Goal: Task Accomplishment & Management: Complete application form

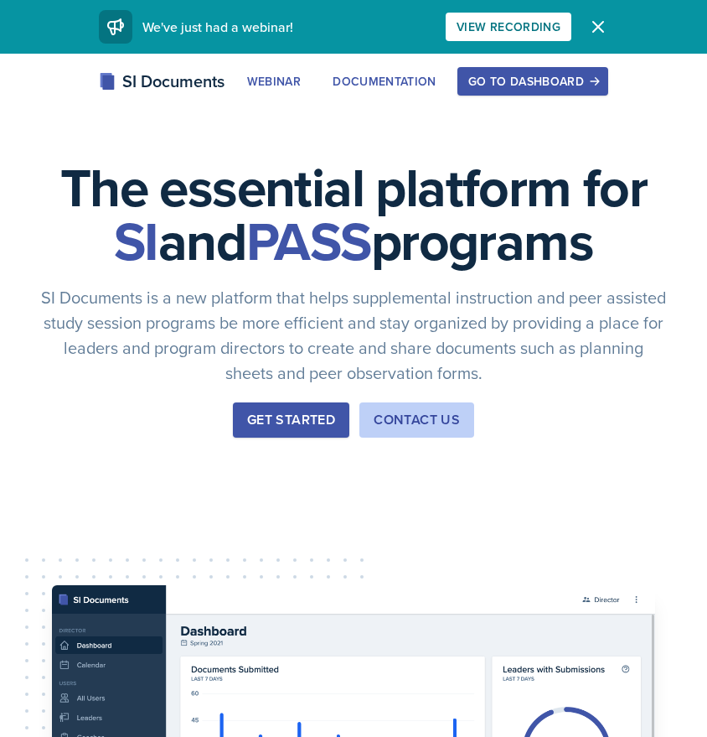
click at [559, 88] on div "Go to Dashboard" at bounding box center [532, 81] width 129 height 13
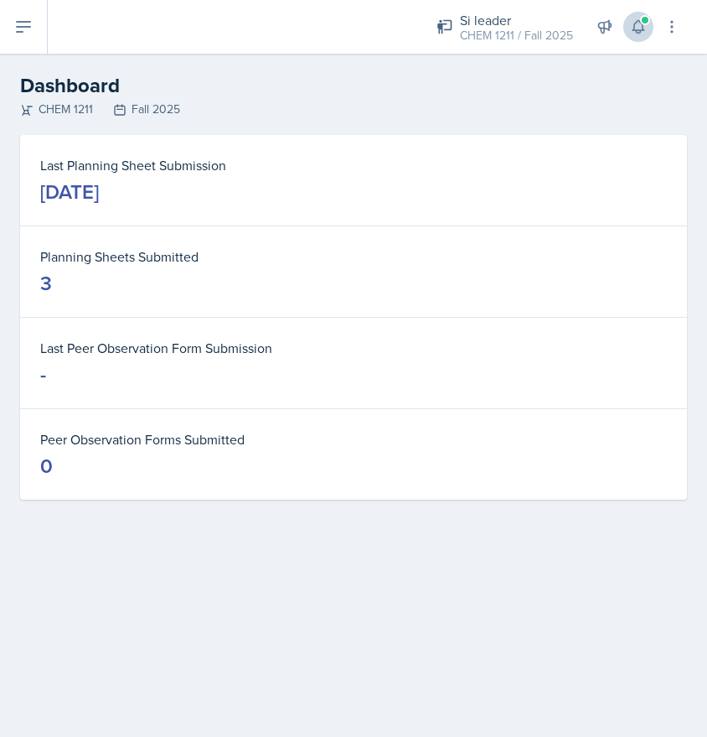
click at [643, 29] on icon at bounding box center [638, 27] width 11 height 13
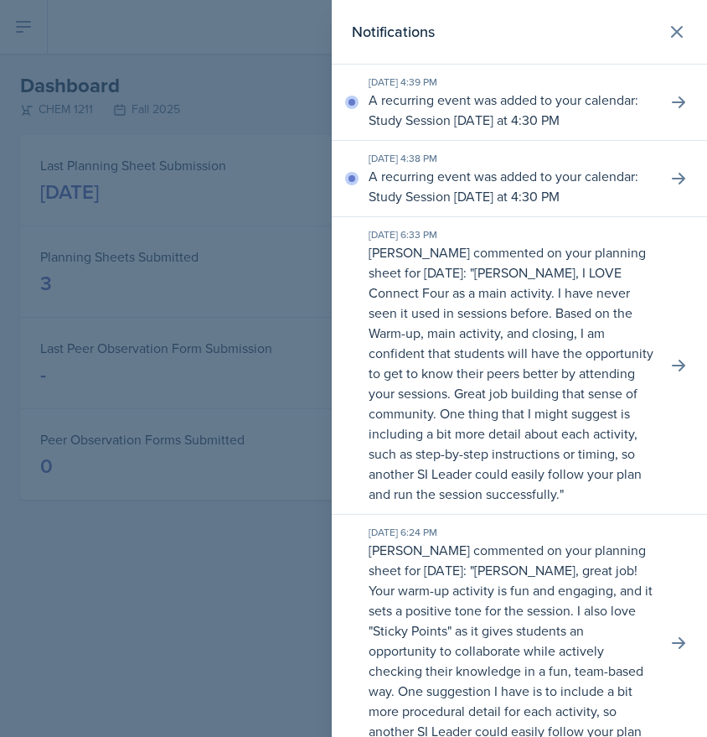
click at [247, 82] on div at bounding box center [353, 368] width 707 height 737
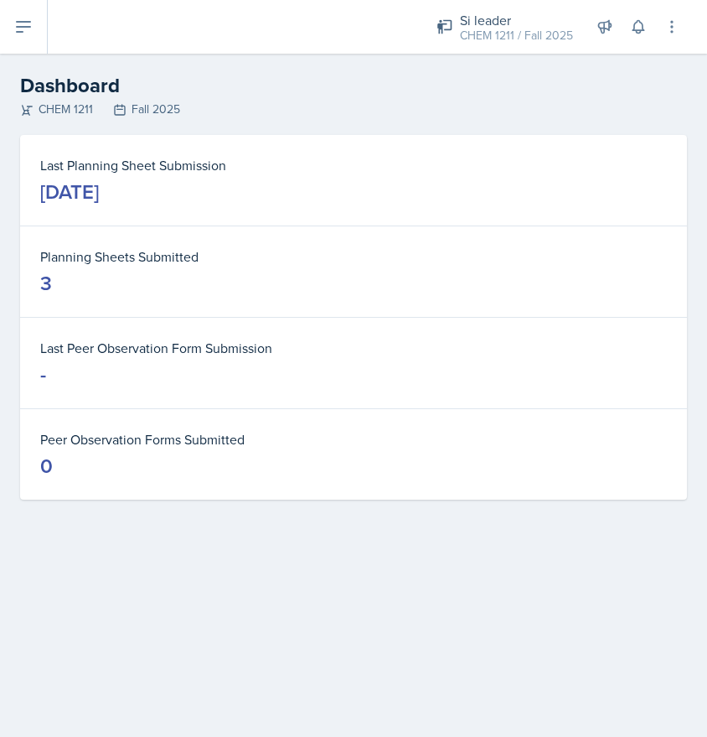
click at [14, 43] on button at bounding box center [24, 27] width 48 height 54
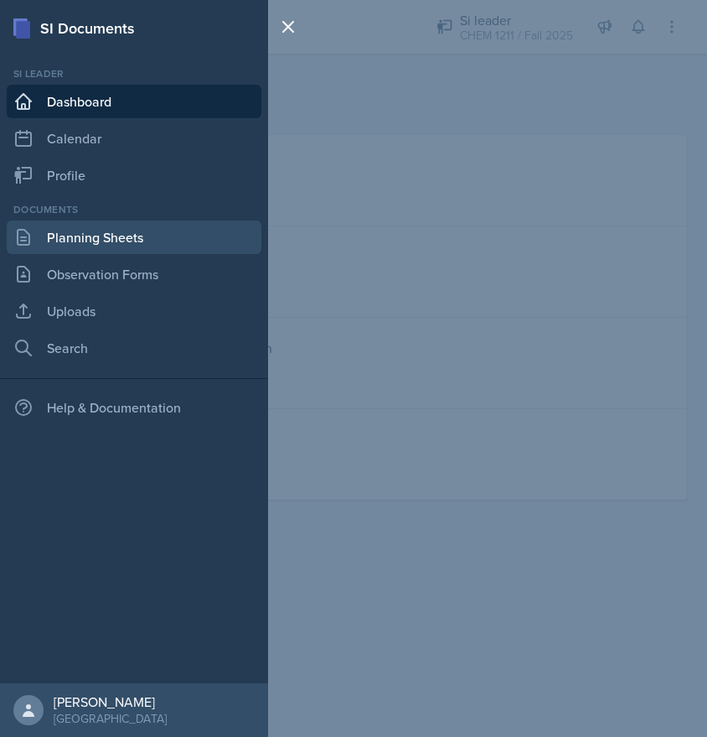
click at [113, 226] on link "Planning Sheets" at bounding box center [134, 237] width 255 height 34
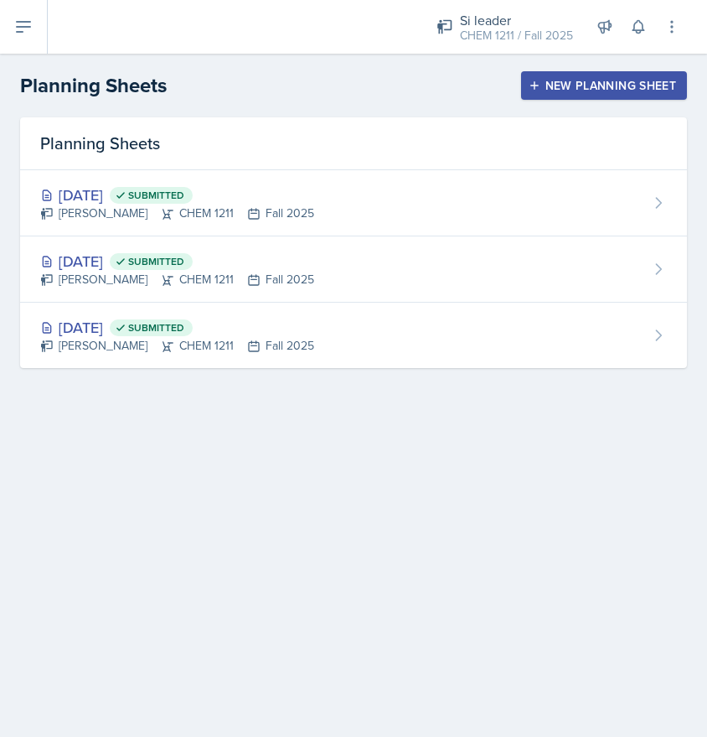
click at [543, 90] on div "New Planning Sheet" at bounding box center [604, 85] width 144 height 13
click at [0, 0] on div at bounding box center [0, 0] width 0 height 0
click at [543, 90] on div "New Planning Sheet" at bounding box center [604, 85] width 144 height 13
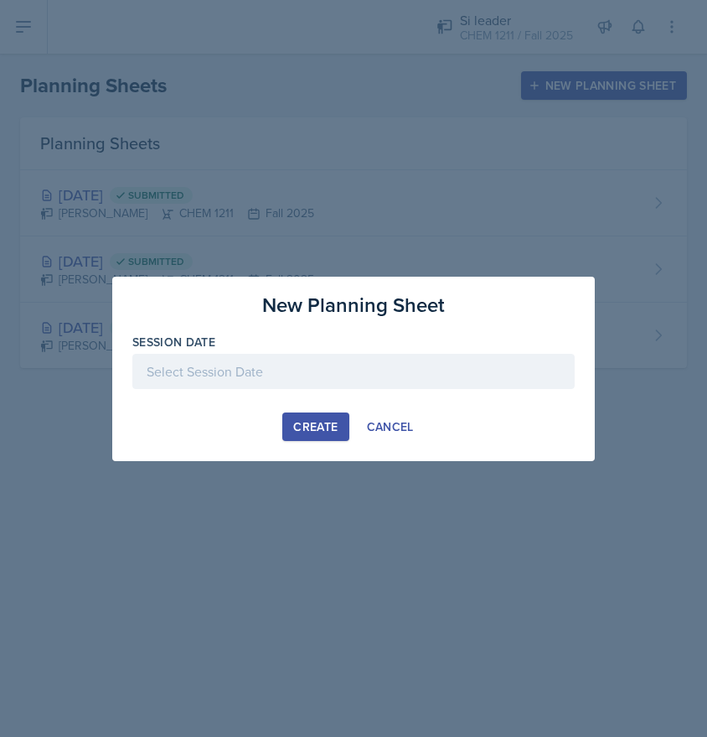
click at [275, 369] on div at bounding box center [353, 371] width 442 height 35
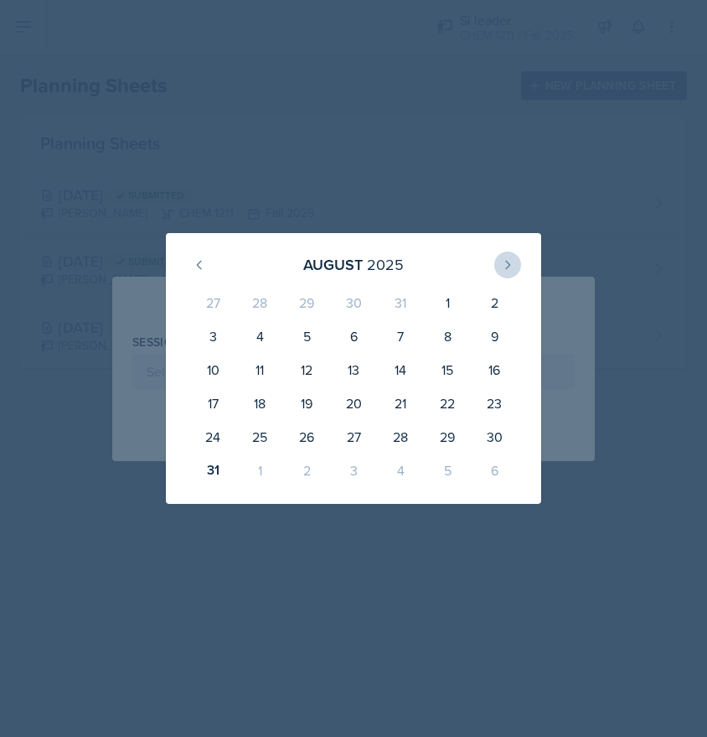
click at [512, 264] on icon at bounding box center [507, 264] width 13 height 13
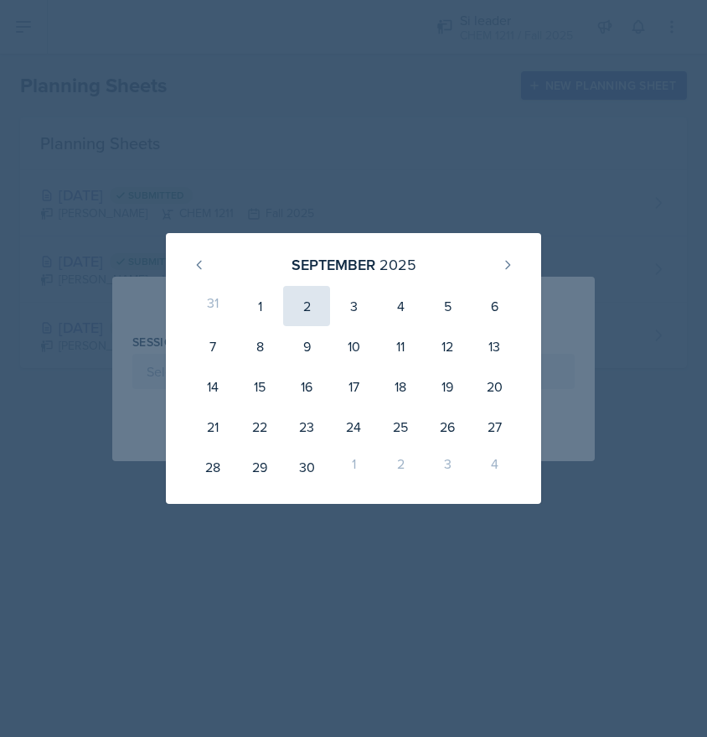
click at [301, 308] on div "2" at bounding box center [306, 306] width 47 height 40
type input "[DATE]"
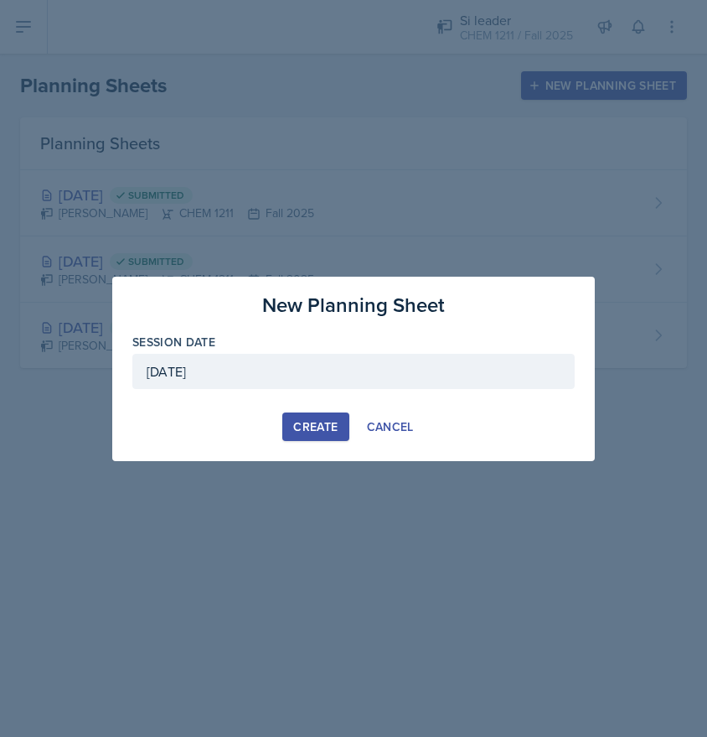
click at [331, 413] on button "Create" at bounding box center [315, 426] width 66 height 28
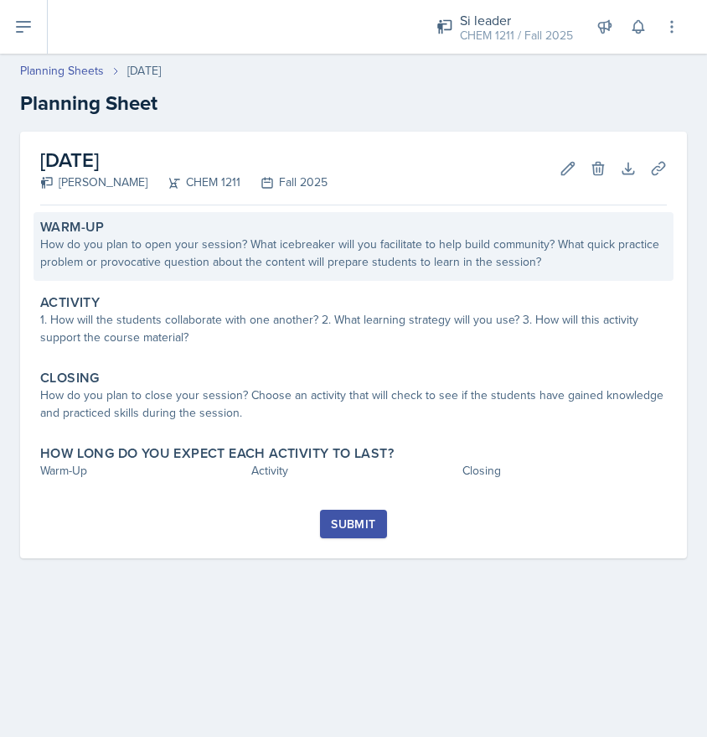
click at [396, 244] on div "How do you plan to open your session? What icebreaker will you facilitate to he…" at bounding box center [353, 252] width 627 height 35
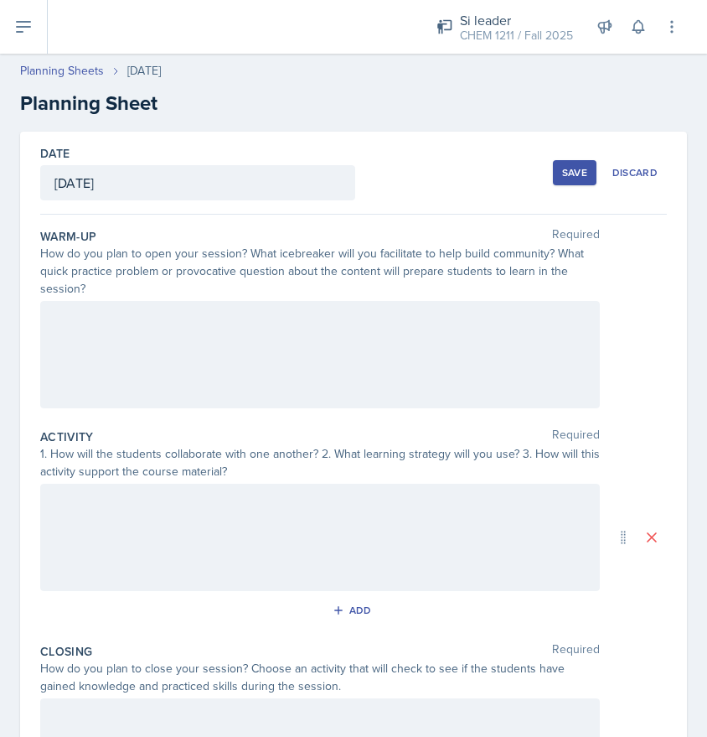
click at [396, 244] on div "Warm-Up Required" at bounding box center [353, 236] width 627 height 17
click at [317, 328] on div at bounding box center [320, 354] width 560 height 107
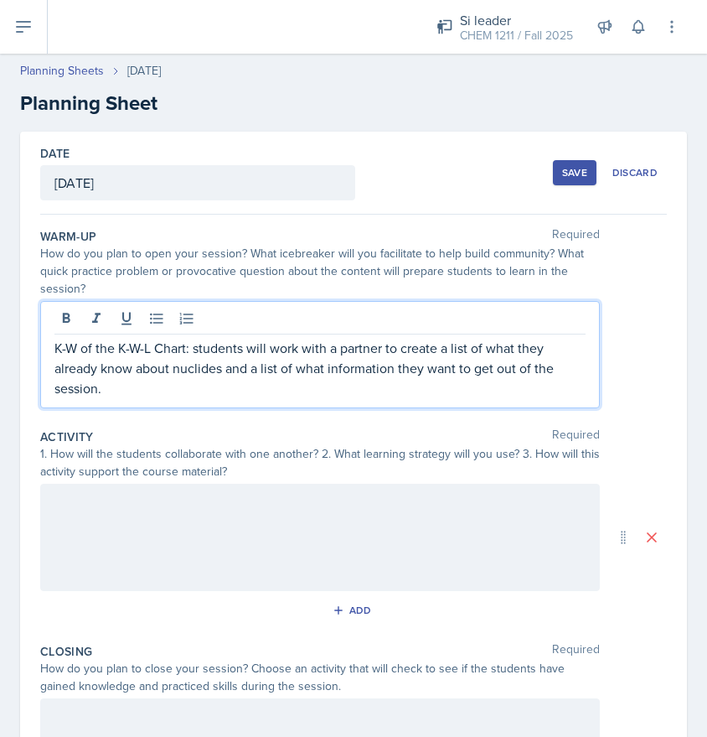
click at [196, 535] on div at bounding box center [320, 537] width 560 height 107
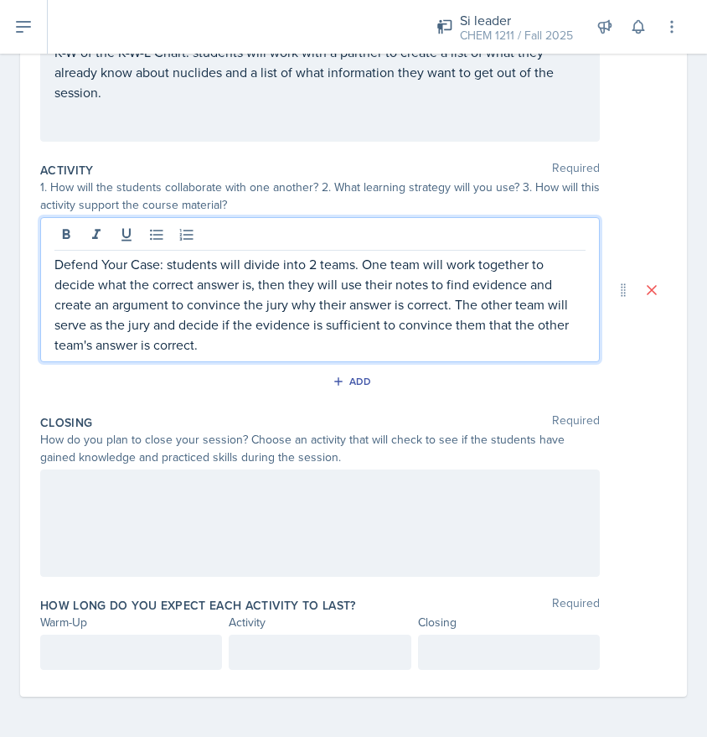
scroll to position [266, 0]
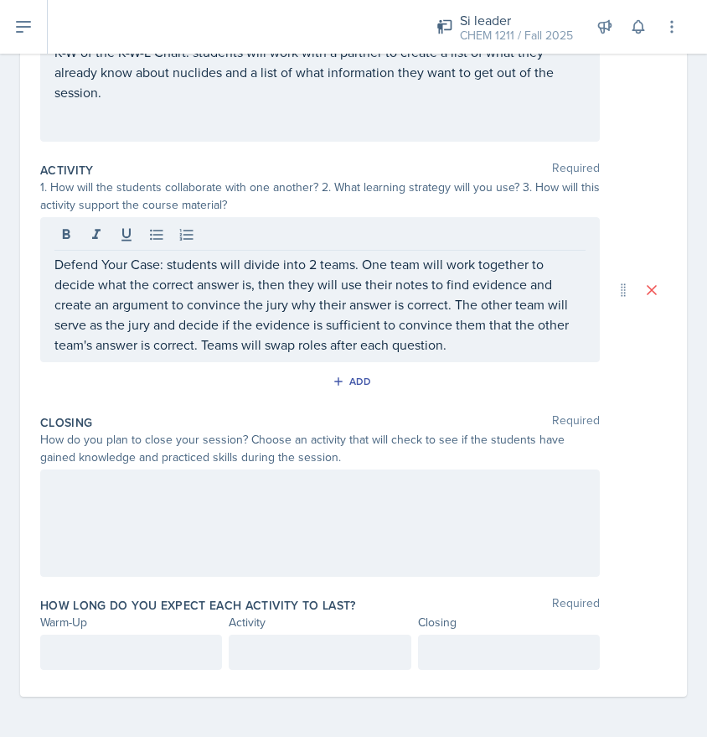
click at [213, 538] on div at bounding box center [320, 522] width 560 height 107
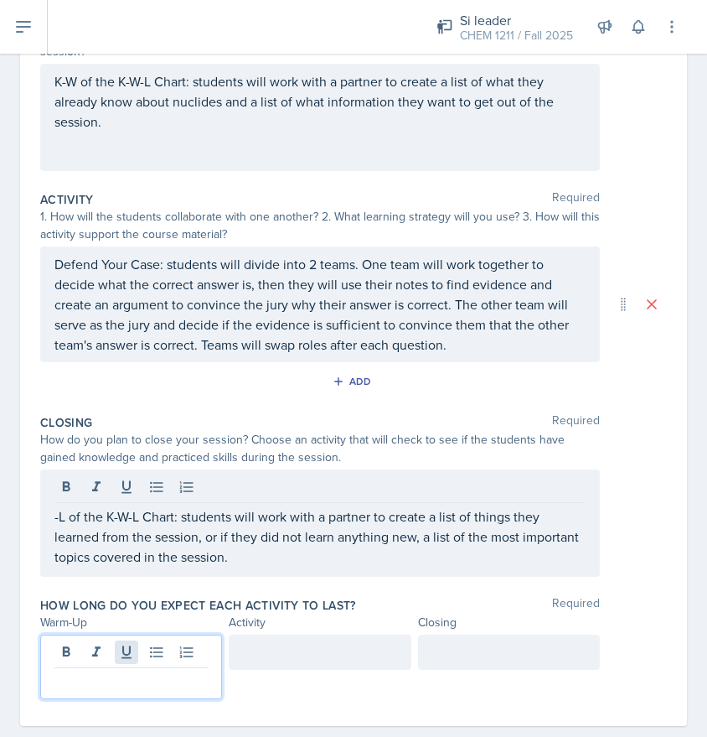
click at [128, 647] on div at bounding box center [131, 666] width 182 height 65
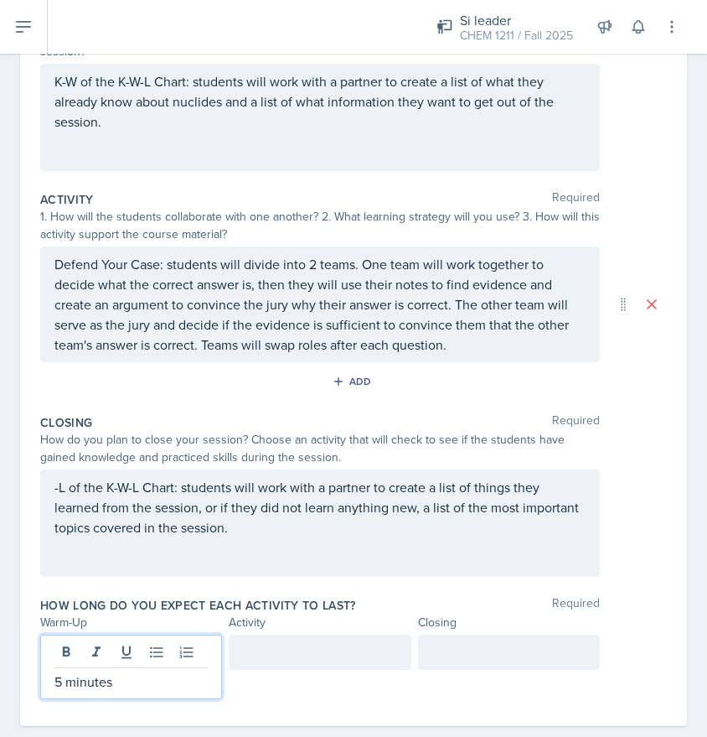
click at [260, 665] on div at bounding box center [320, 651] width 182 height 35
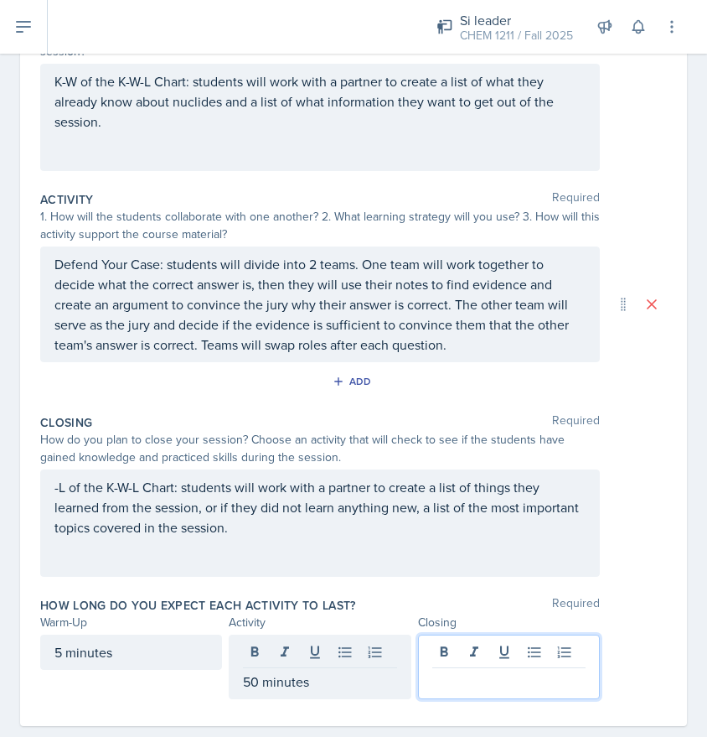
click at [491, 655] on div at bounding box center [509, 666] width 182 height 65
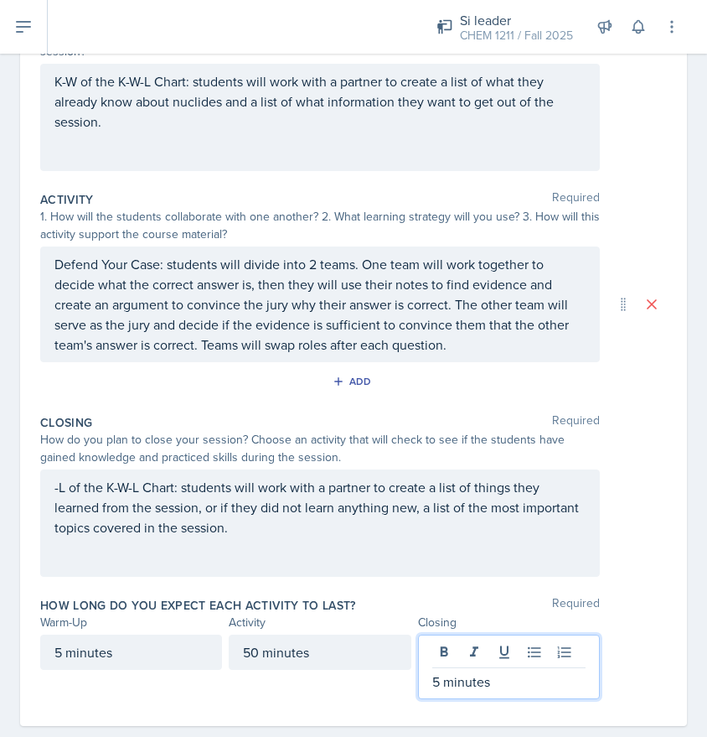
click at [621, 463] on div "How do you plan to close your session? Choose an activity that will check to se…" at bounding box center [353, 448] width 627 height 35
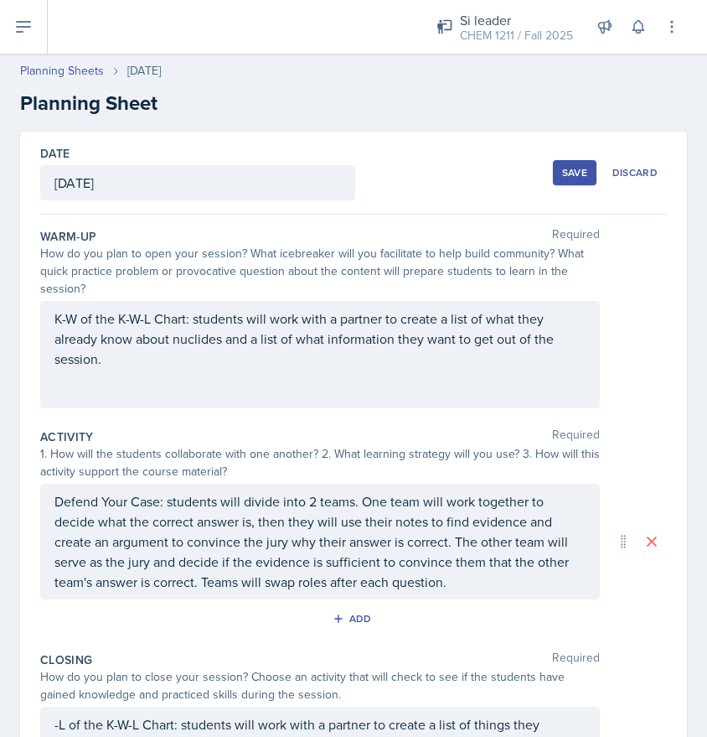
scroll to position [0, 0]
click at [577, 176] on div "Save" at bounding box center [574, 172] width 25 height 13
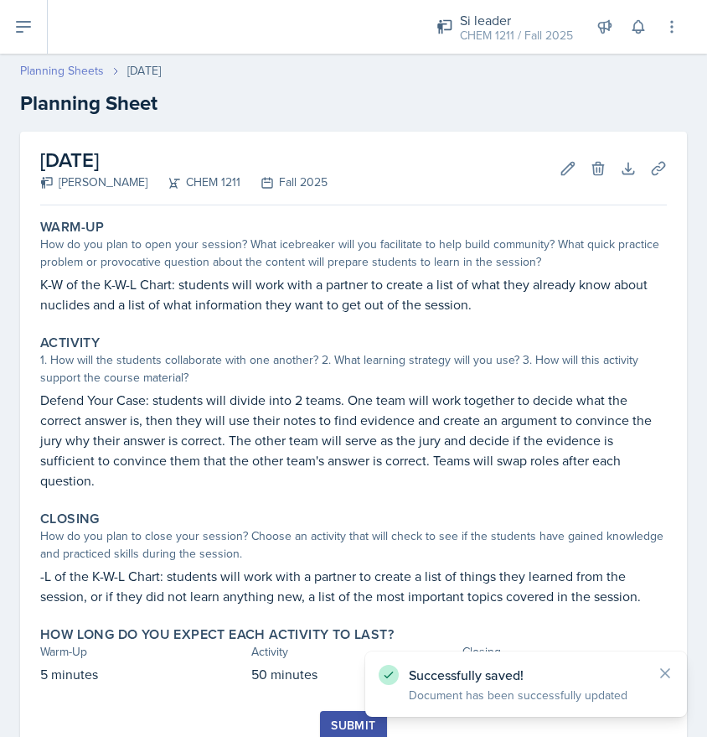
click at [73, 67] on link "Planning Sheets" at bounding box center [62, 71] width 84 height 18
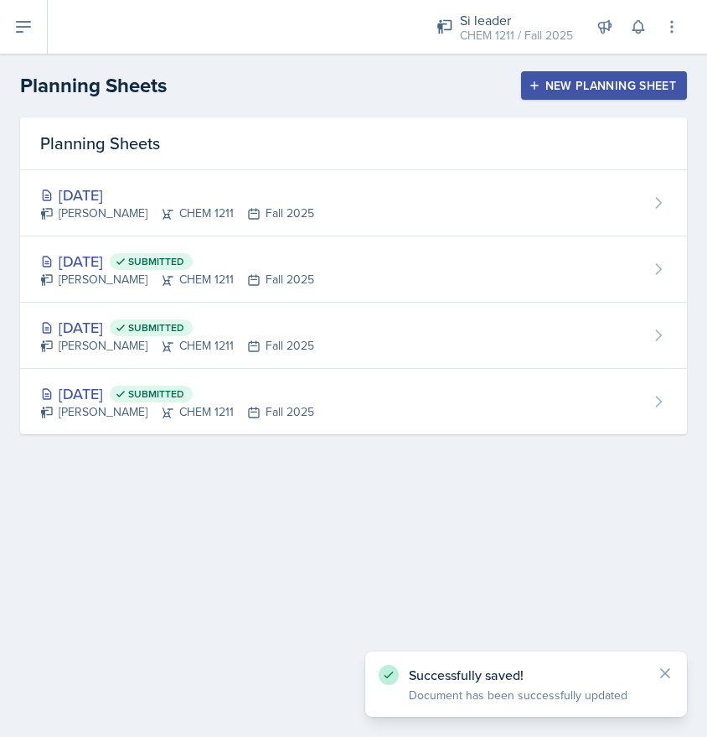
click at [557, 92] on div "New Planning Sheet" at bounding box center [604, 85] width 144 height 13
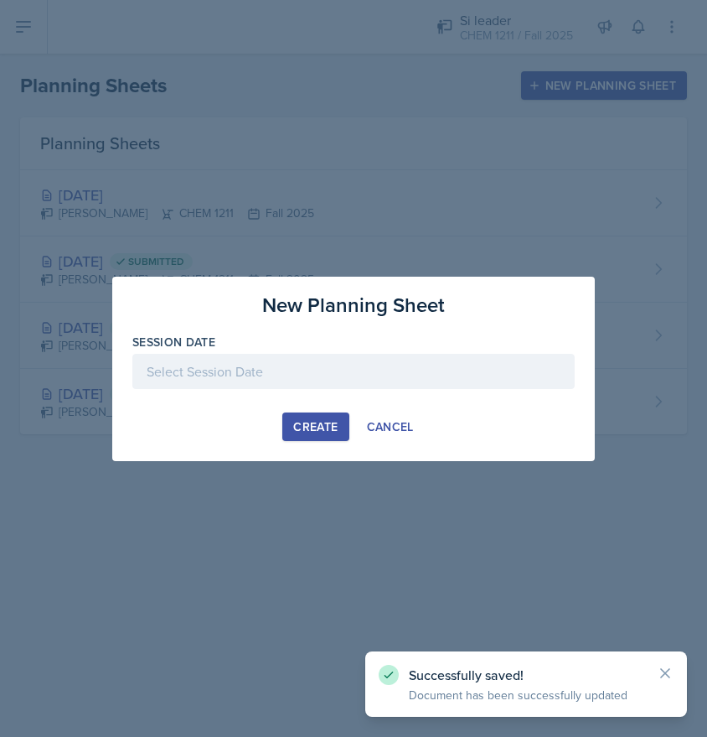
click at [287, 365] on div at bounding box center [353, 371] width 442 height 35
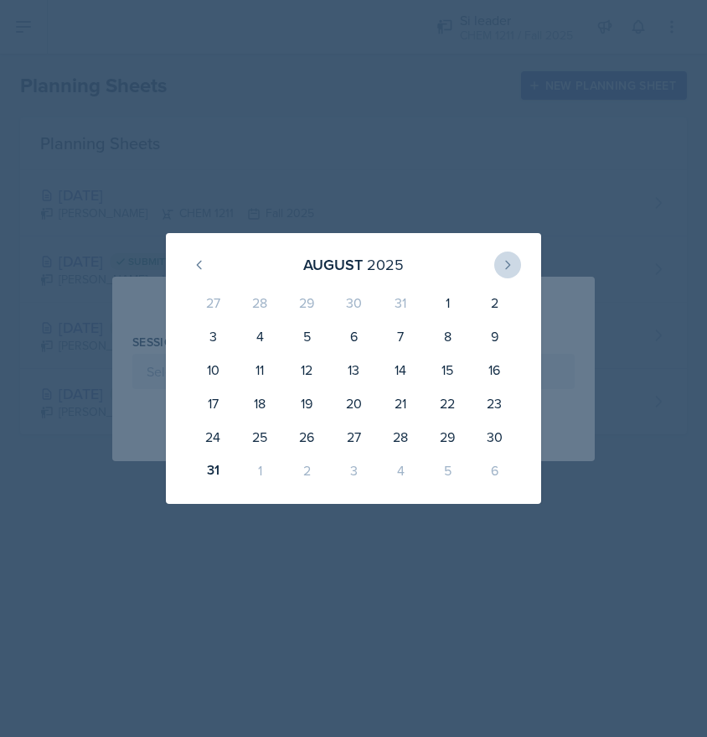
click at [502, 266] on icon at bounding box center [507, 264] width 13 height 13
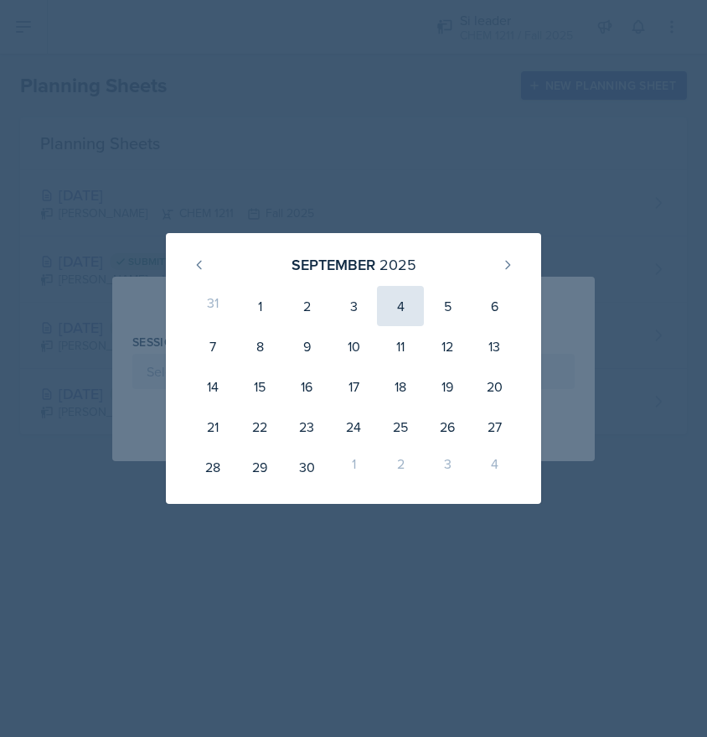
click at [404, 316] on div "4" at bounding box center [400, 306] width 47 height 40
type input "[DATE]"
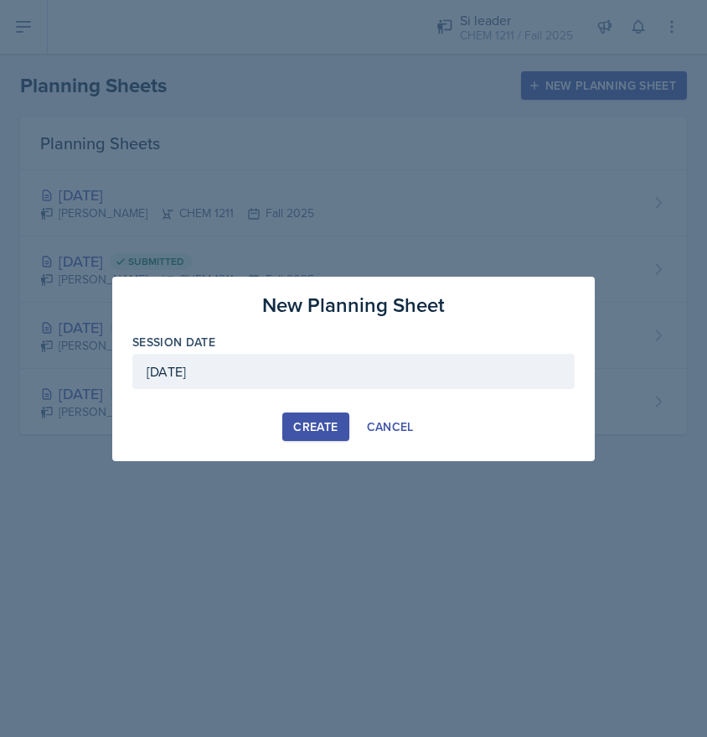
click at [318, 428] on div "Create" at bounding box center [315, 426] width 44 height 13
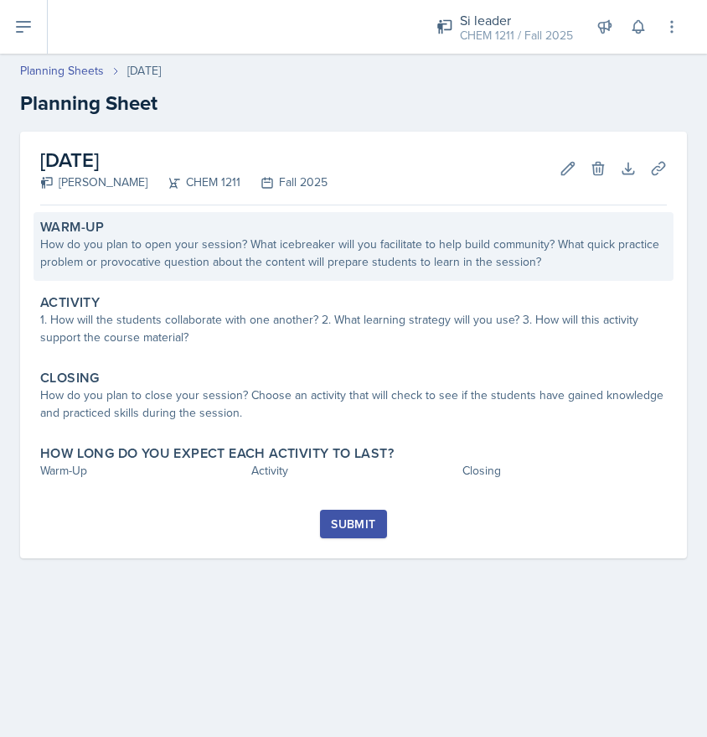
click at [394, 239] on div "How do you plan to open your session? What icebreaker will you facilitate to he…" at bounding box center [353, 252] width 627 height 35
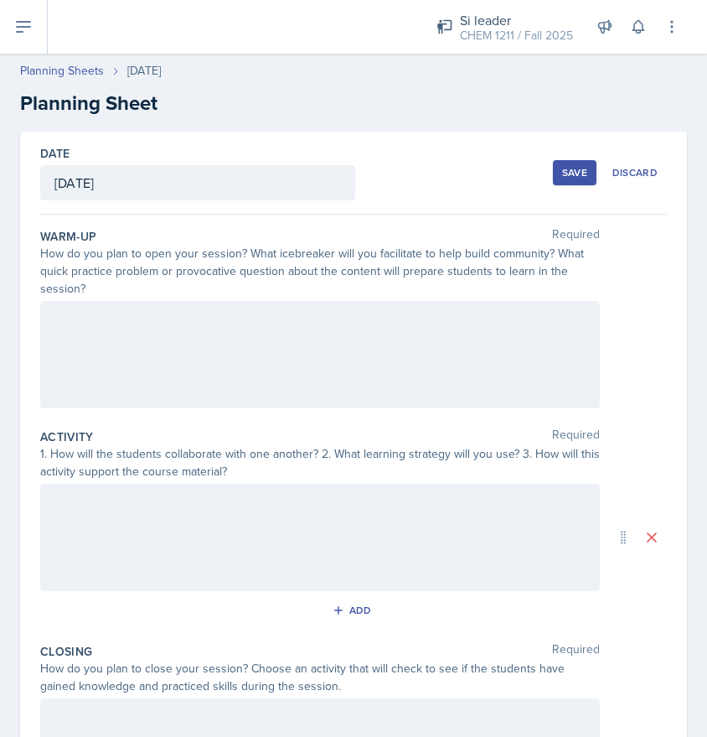
click at [290, 328] on div at bounding box center [320, 354] width 560 height 107
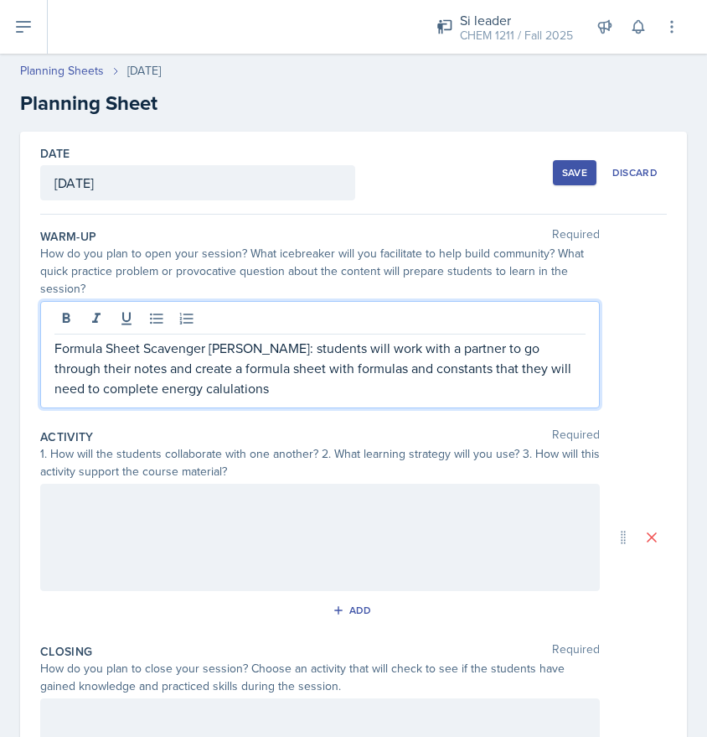
drag, startPoint x: 293, startPoint y: 408, endPoint x: 236, endPoint y: 505, distance: 112.7
click at [236, 505] on div at bounding box center [320, 537] width 560 height 107
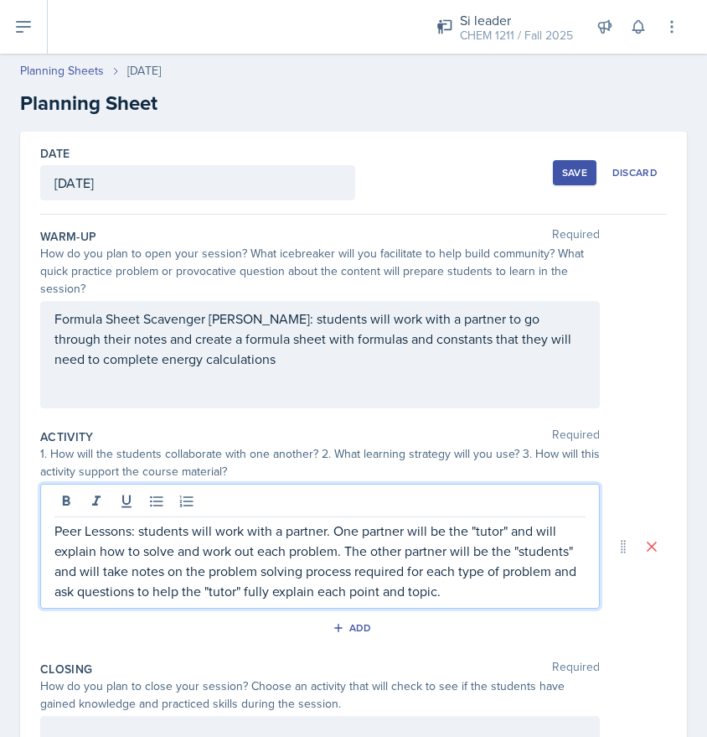
scroll to position [202, 0]
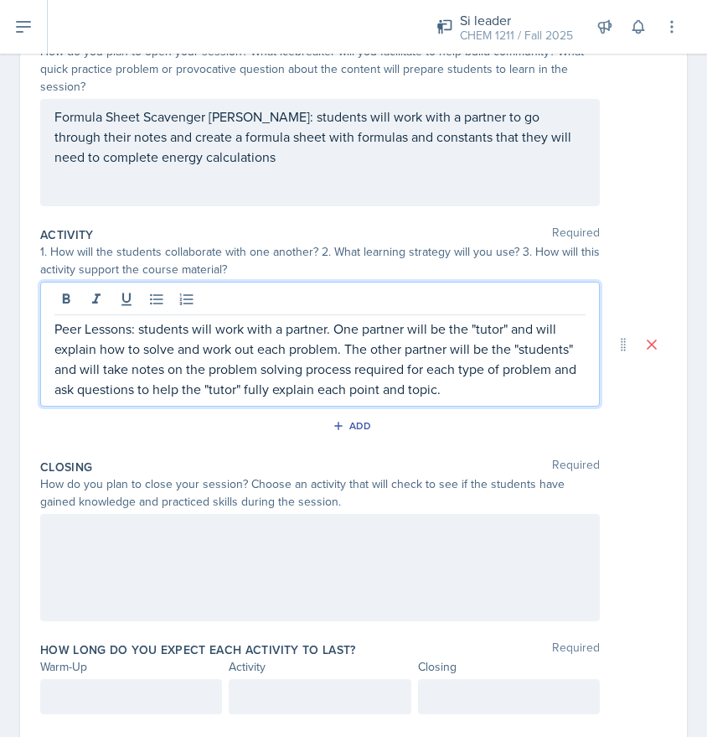
click at [424, 536] on div at bounding box center [320, 567] width 560 height 107
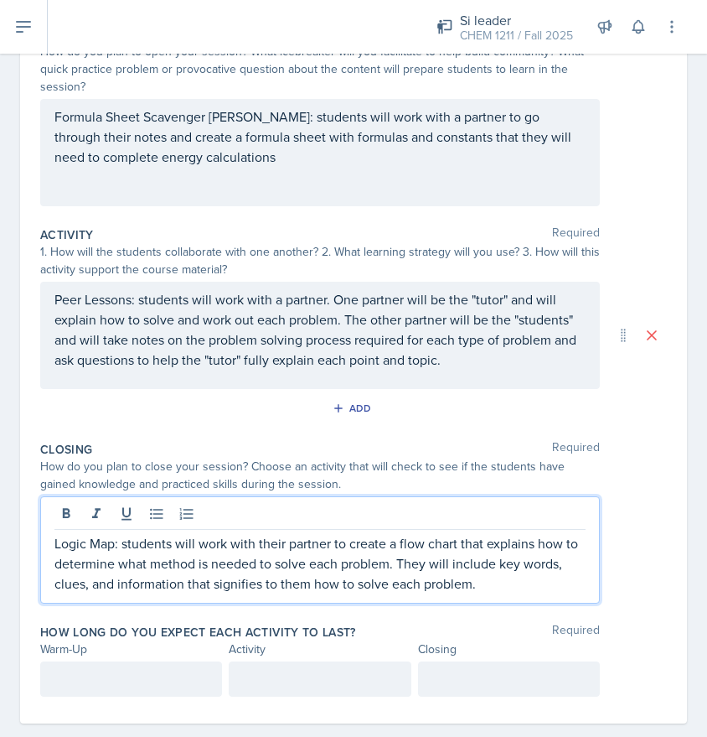
click at [142, 672] on div at bounding box center [131, 678] width 182 height 35
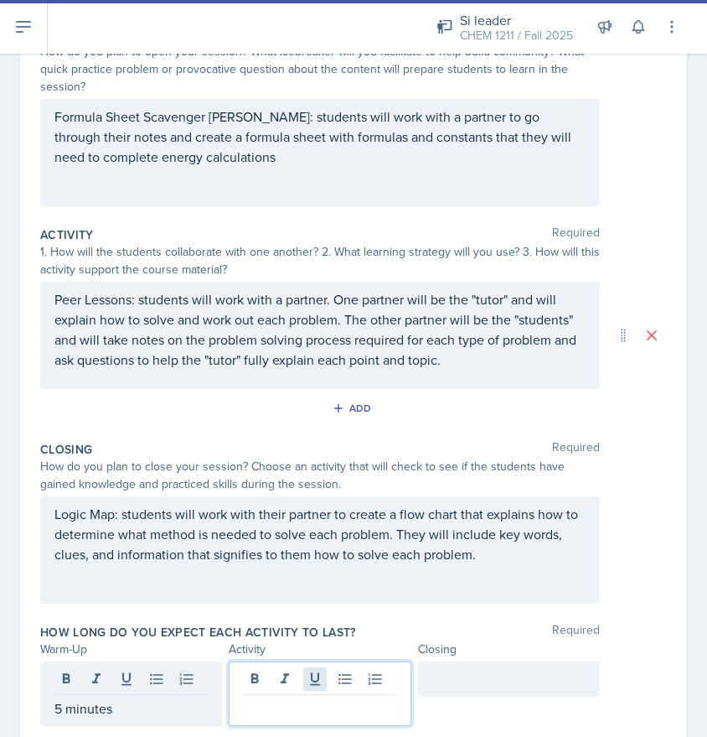
click at [314, 671] on div at bounding box center [320, 693] width 182 height 65
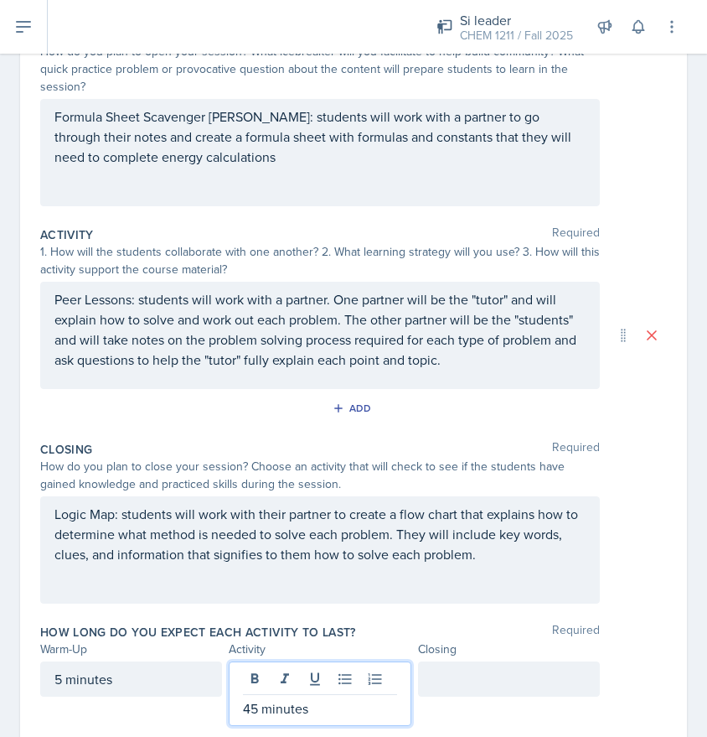
click at [457, 682] on div at bounding box center [509, 678] width 182 height 35
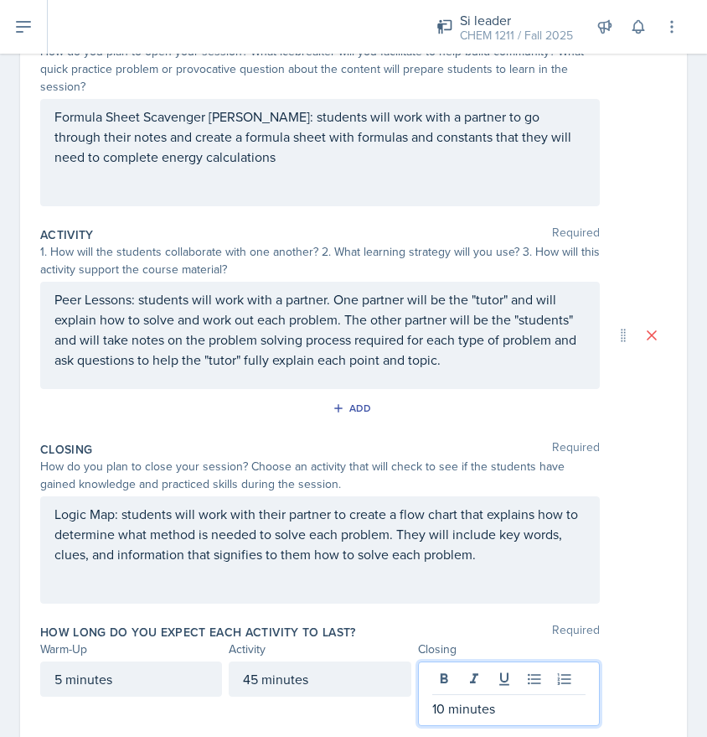
click at [611, 551] on div "Logic Map: students will work with their partner to create a flow chart that ex…" at bounding box center [353, 549] width 627 height 107
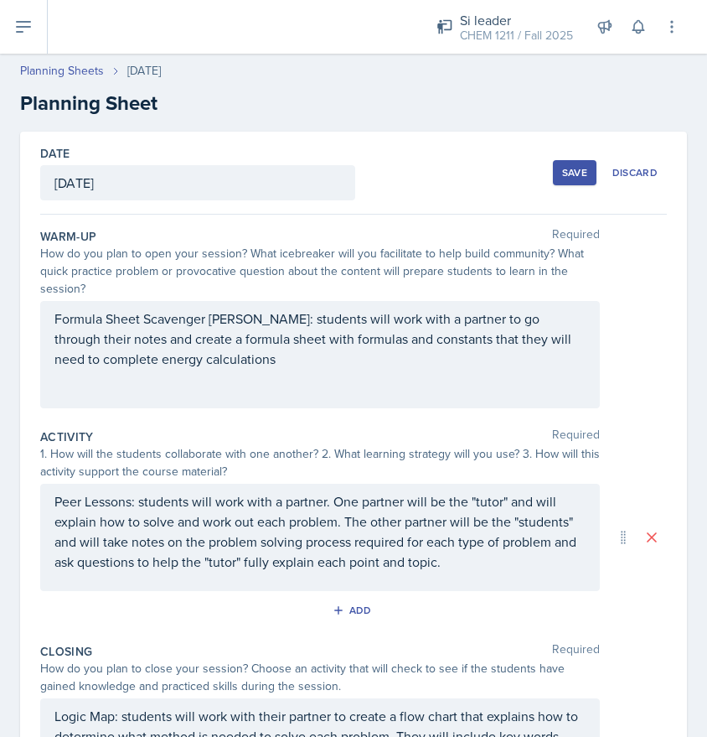
scroll to position [0, 0]
click at [569, 168] on div "Save" at bounding box center [574, 172] width 25 height 13
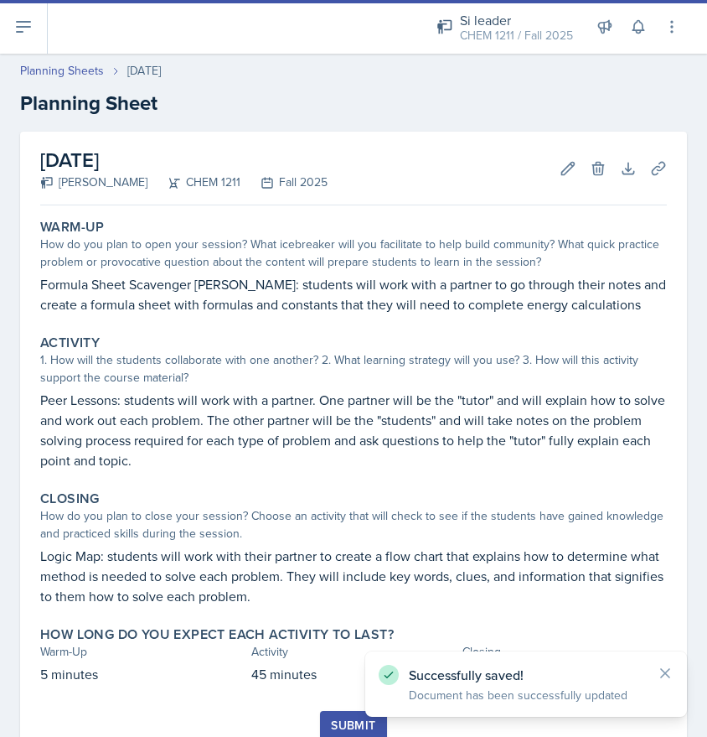
click at [24, 33] on icon at bounding box center [23, 27] width 20 height 20
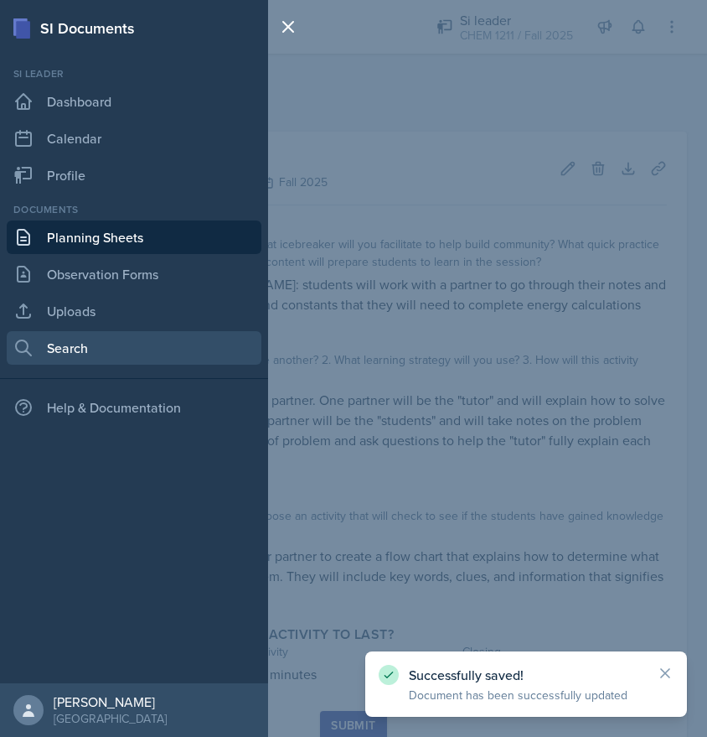
click at [94, 331] on link "Search" at bounding box center [134, 348] width 255 height 34
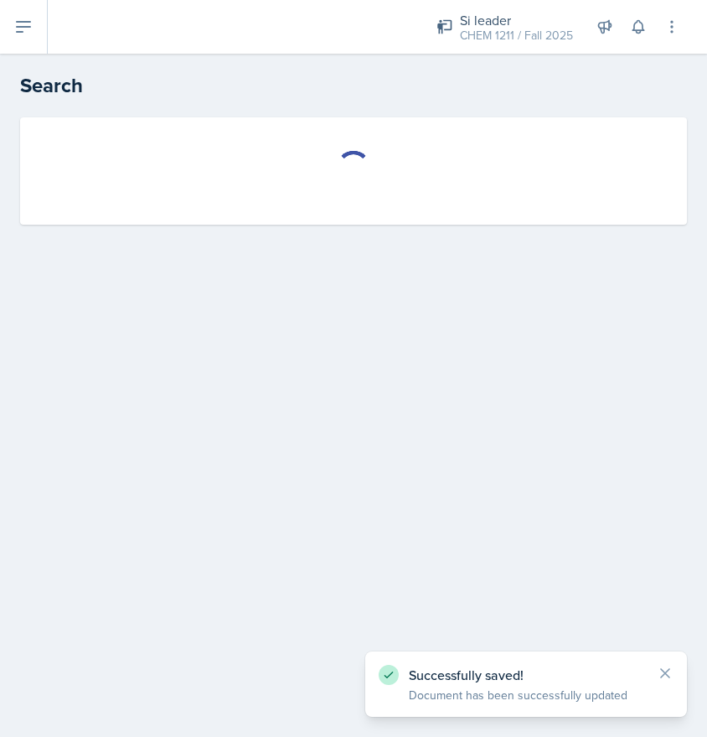
select select "all"
select select "1"
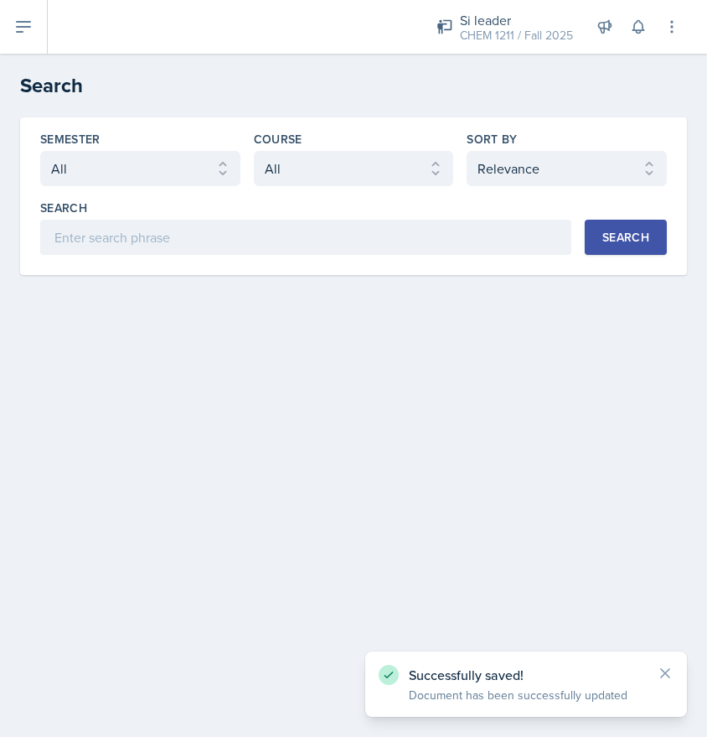
click at [22, 32] on icon at bounding box center [23, 27] width 13 height 10
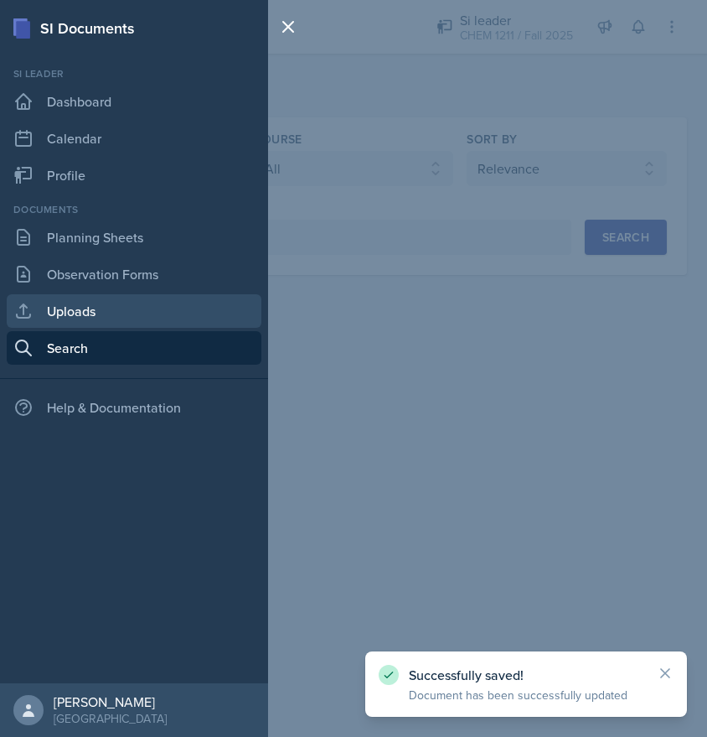
click at [108, 313] on link "Uploads" at bounding box center [134, 311] width 255 height 34
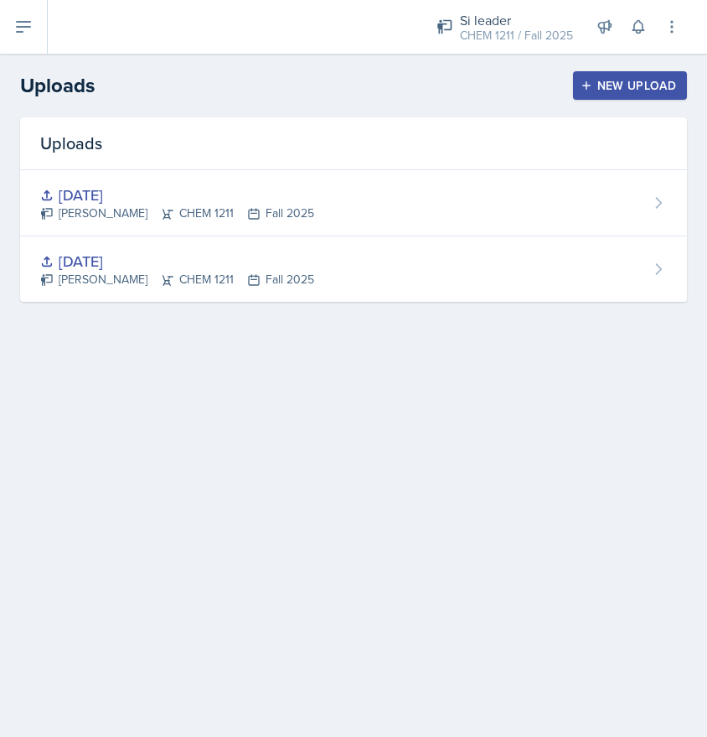
click at [621, 85] on div "New Upload" at bounding box center [630, 85] width 93 height 13
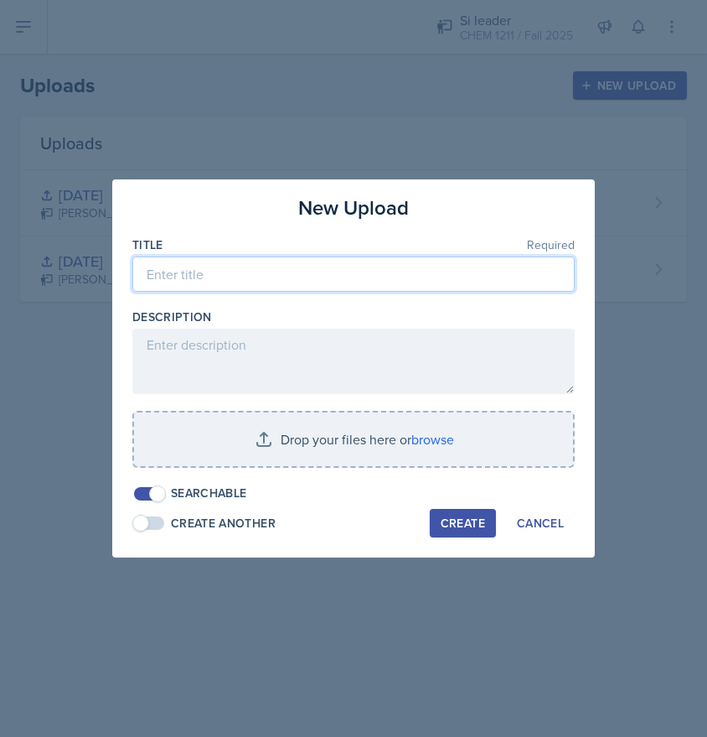
click at [296, 277] on input at bounding box center [353, 273] width 442 height 35
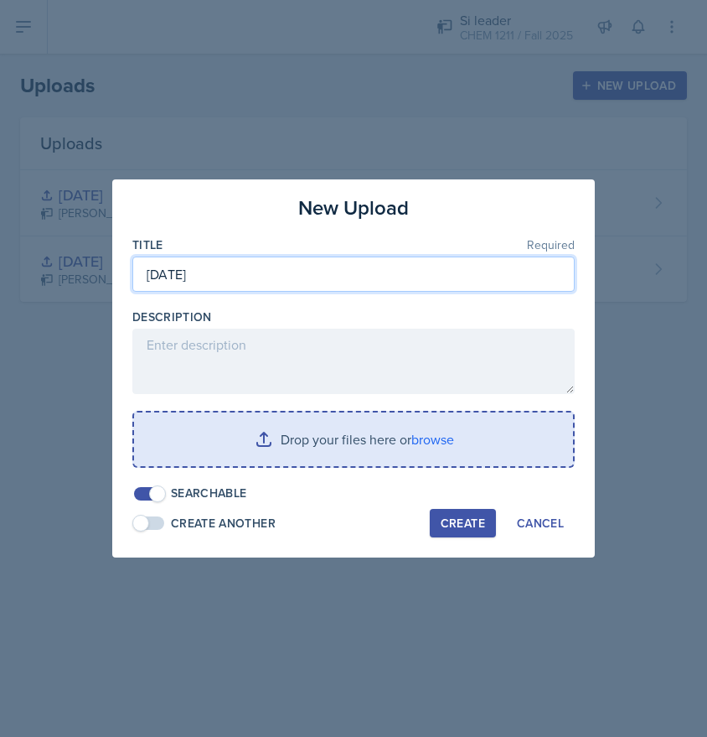
type input "[DATE]"
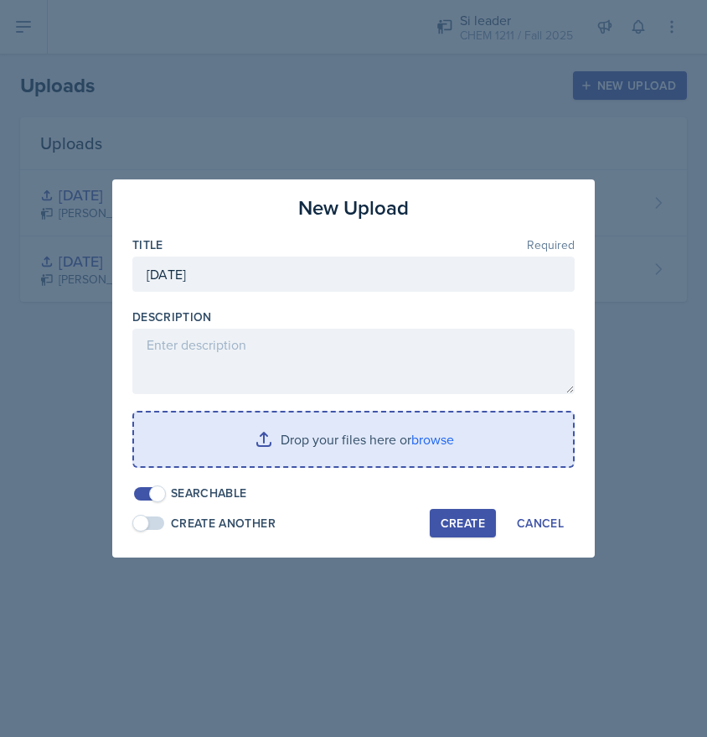
click at [344, 434] on input "file" at bounding box center [353, 439] width 439 height 54
click at [323, 447] on input "file" at bounding box center [353, 439] width 439 height 54
click at [348, 442] on input "file" at bounding box center [353, 439] width 439 height 54
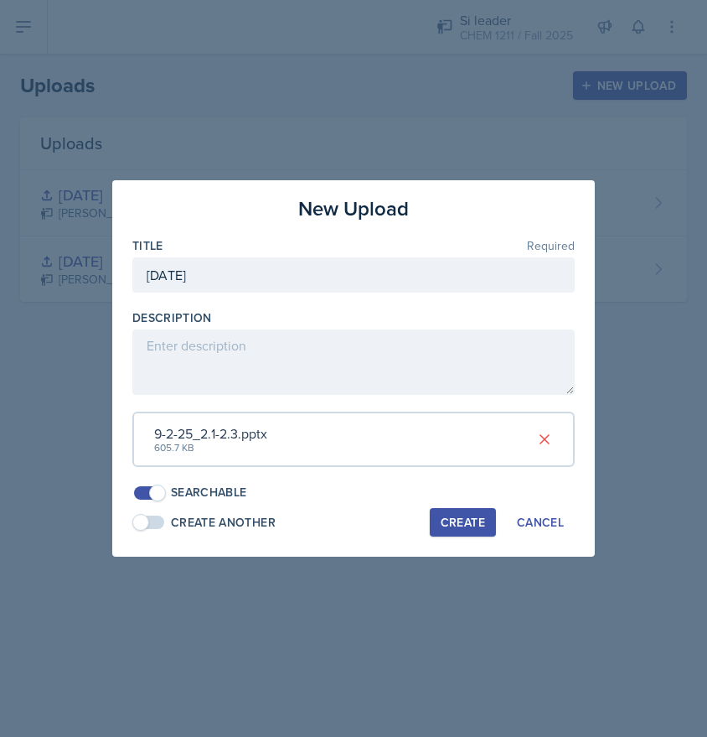
click at [458, 515] on div "Create" at bounding box center [463, 521] width 44 height 13
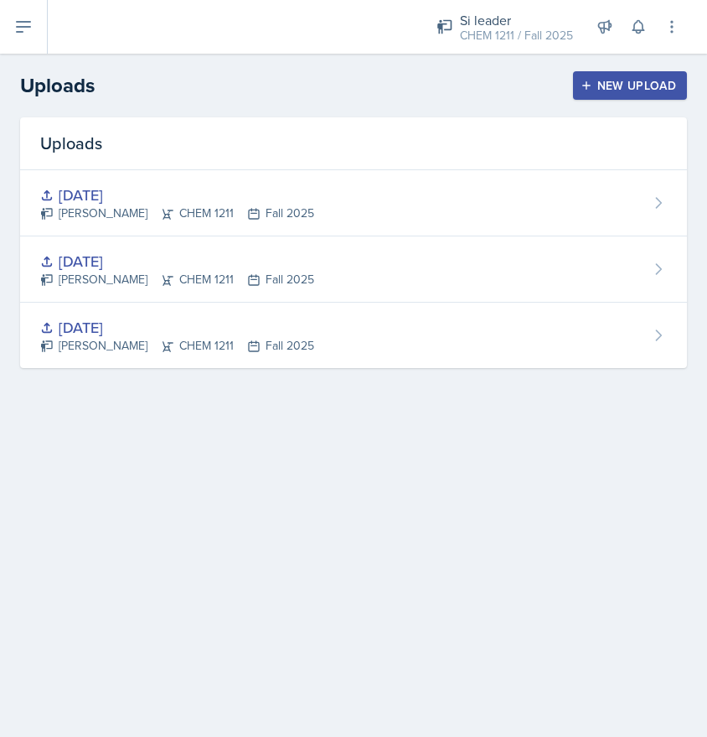
click at [622, 80] on div "New Upload" at bounding box center [630, 85] width 93 height 13
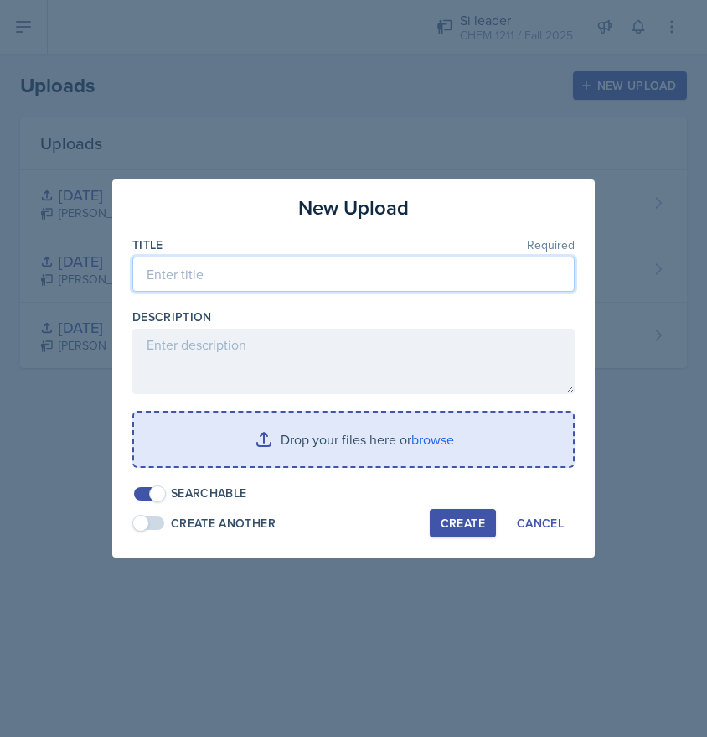
click at [297, 282] on input at bounding box center [353, 273] width 442 height 35
type input "[DATE]"
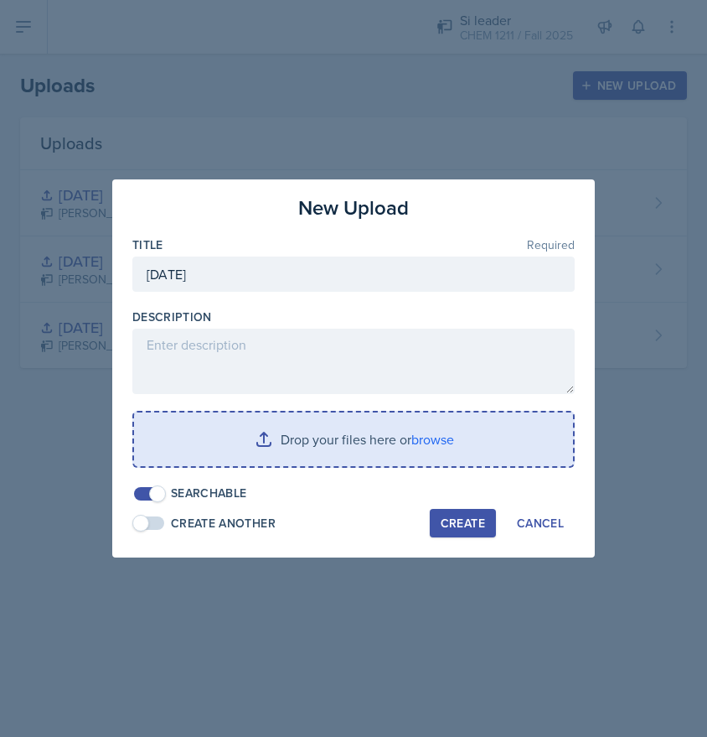
click at [409, 444] on input "file" at bounding box center [353, 439] width 439 height 54
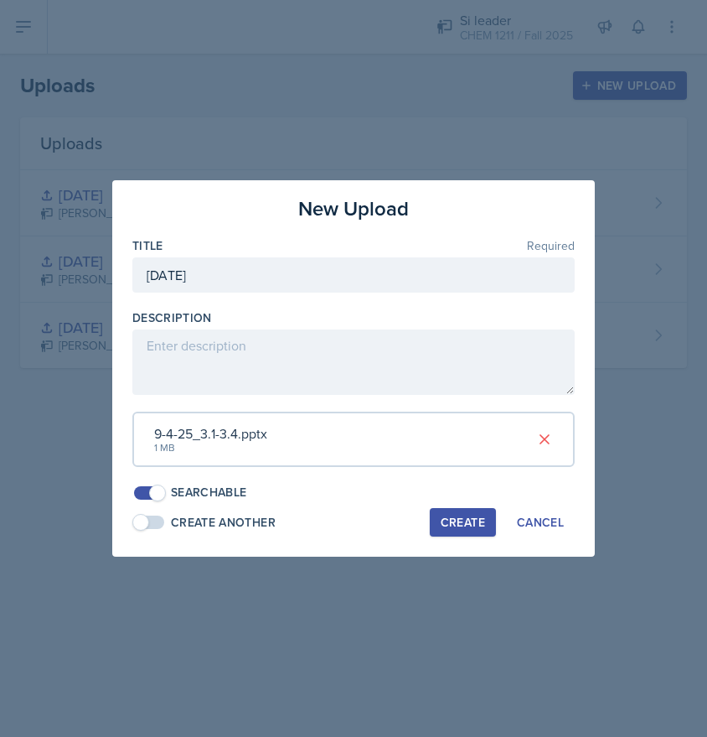
click at [462, 515] on div "Create" at bounding box center [463, 521] width 44 height 13
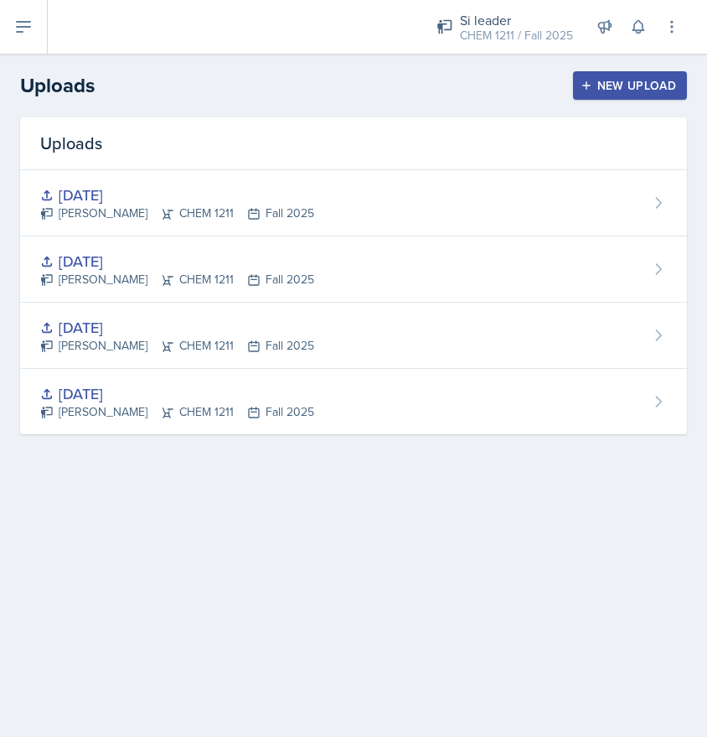
click at [11, 37] on button at bounding box center [24, 27] width 48 height 54
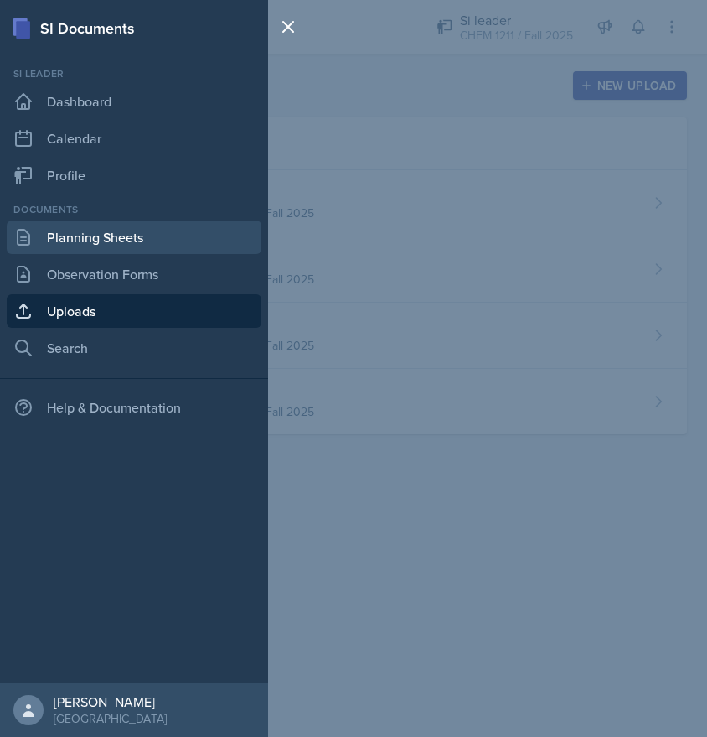
click at [129, 234] on link "Planning Sheets" at bounding box center [134, 237] width 255 height 34
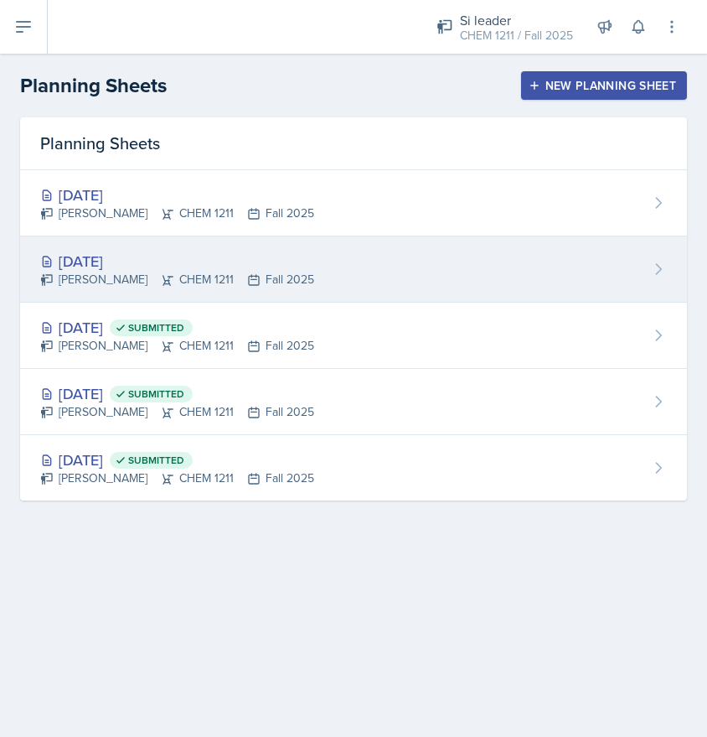
click at [207, 273] on div "[PERSON_NAME] CHEM 1211 Fall 2025" at bounding box center [177, 280] width 274 height 18
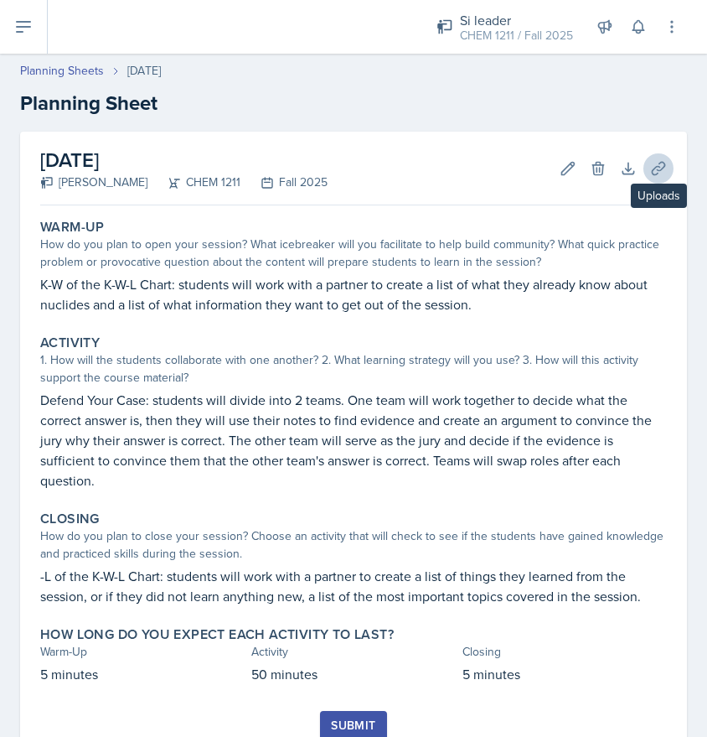
click at [654, 163] on icon at bounding box center [658, 168] width 17 height 17
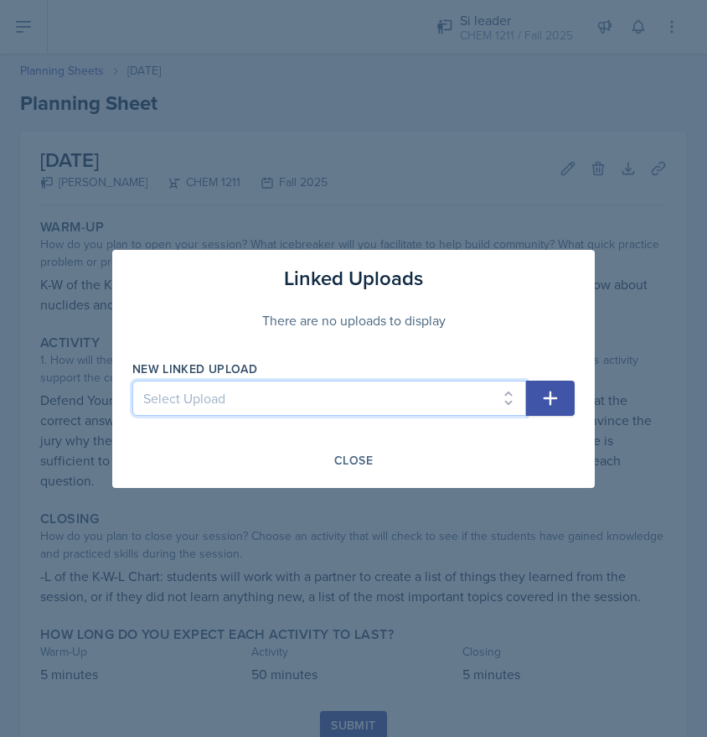
select select "7740fd33-aa20-4945-9939-dd44b85d15a3"
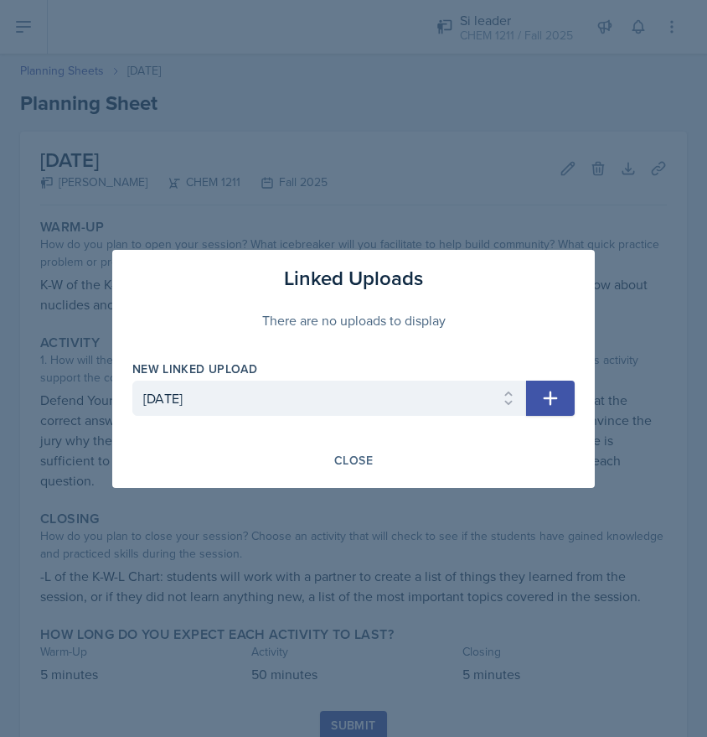
click at [557, 399] on icon "button" at bounding box center [551, 398] width 20 height 20
select select
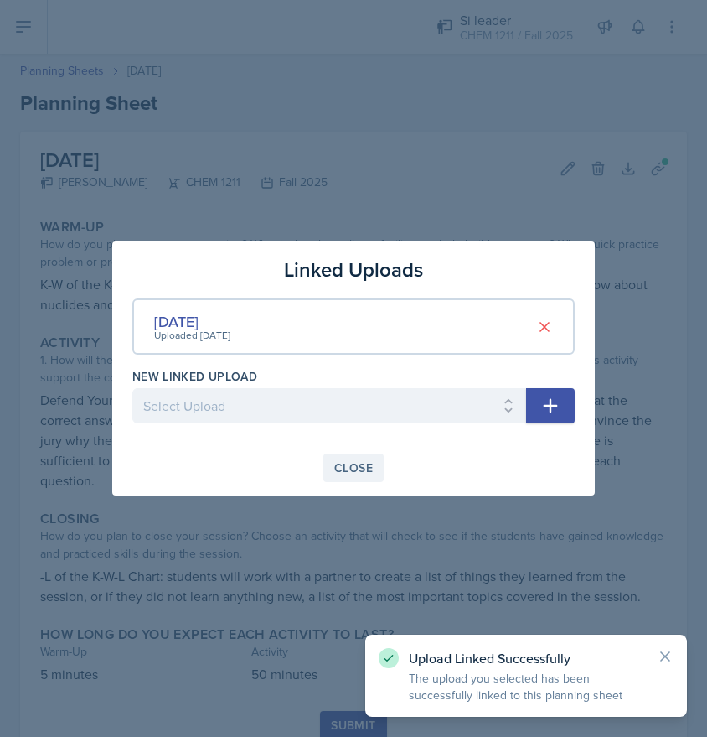
click at [360, 473] on div "Close" at bounding box center [353, 467] width 39 height 13
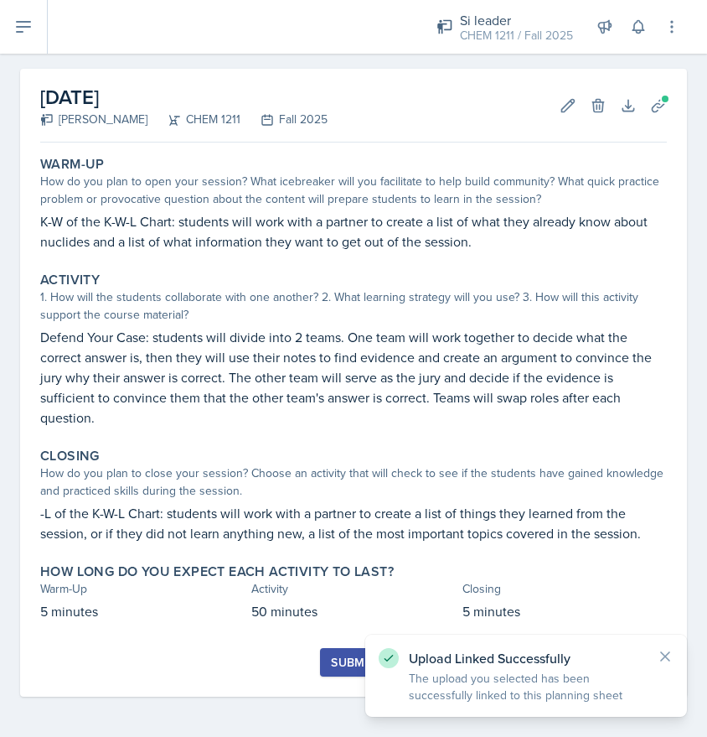
scroll to position [63, 0]
click at [331, 662] on div "Submit" at bounding box center [353, 661] width 44 height 13
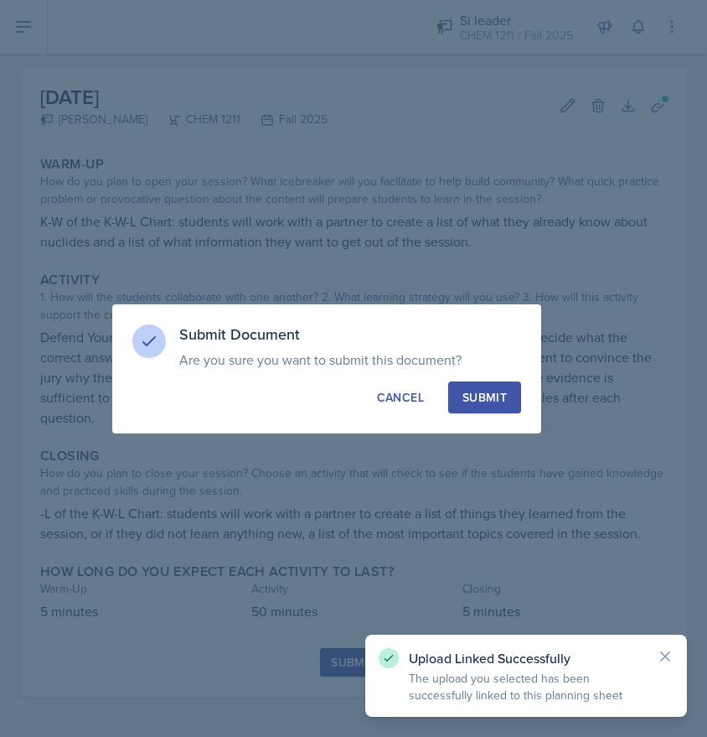
click at [489, 403] on div "Submit" at bounding box center [485, 397] width 44 height 17
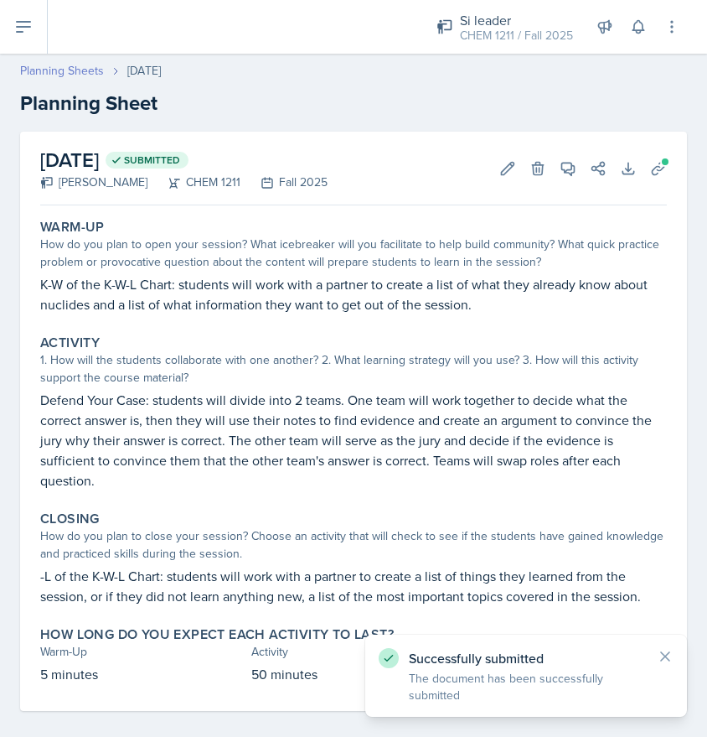
scroll to position [0, 0]
click at [85, 69] on link "Planning Sheets" at bounding box center [62, 71] width 84 height 18
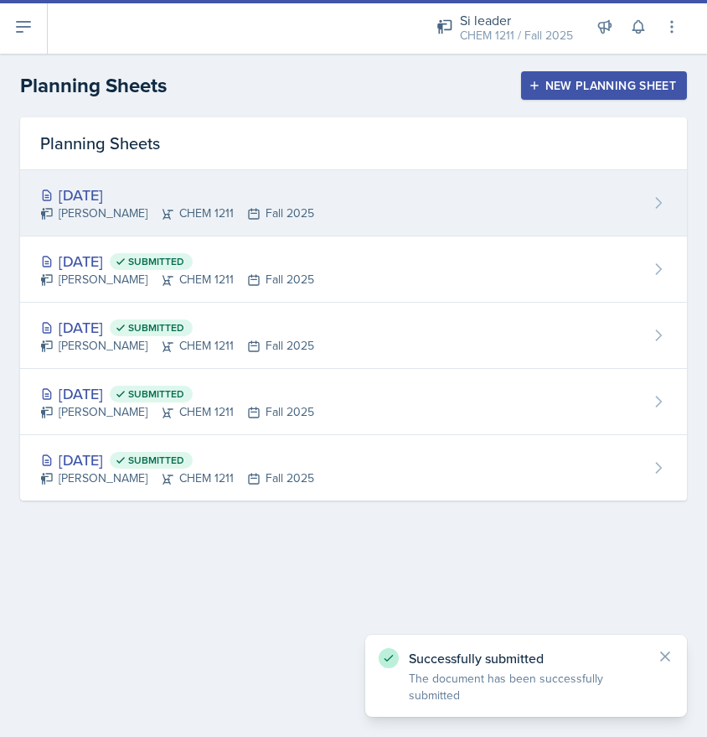
click at [160, 199] on div "[DATE]" at bounding box center [177, 195] width 274 height 23
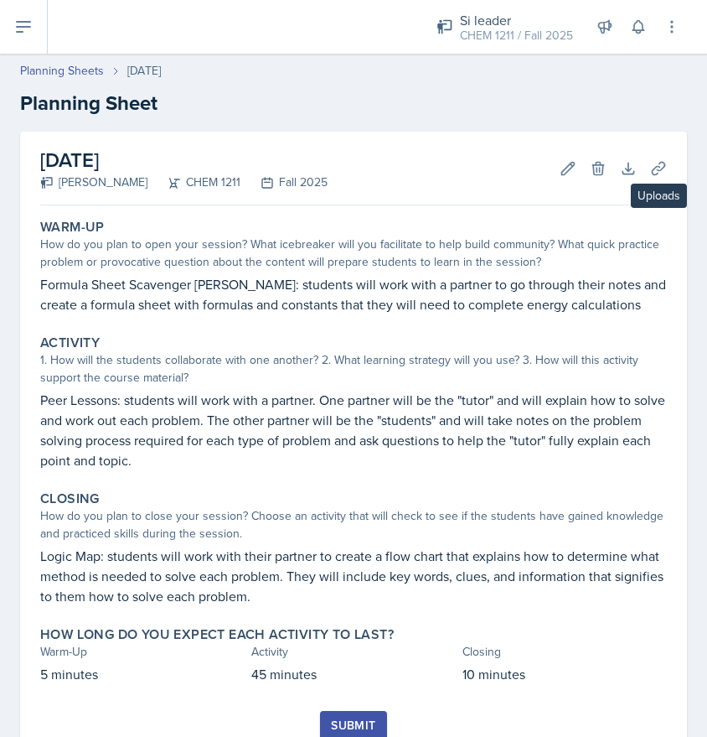
click at [654, 163] on icon at bounding box center [658, 168] width 17 height 17
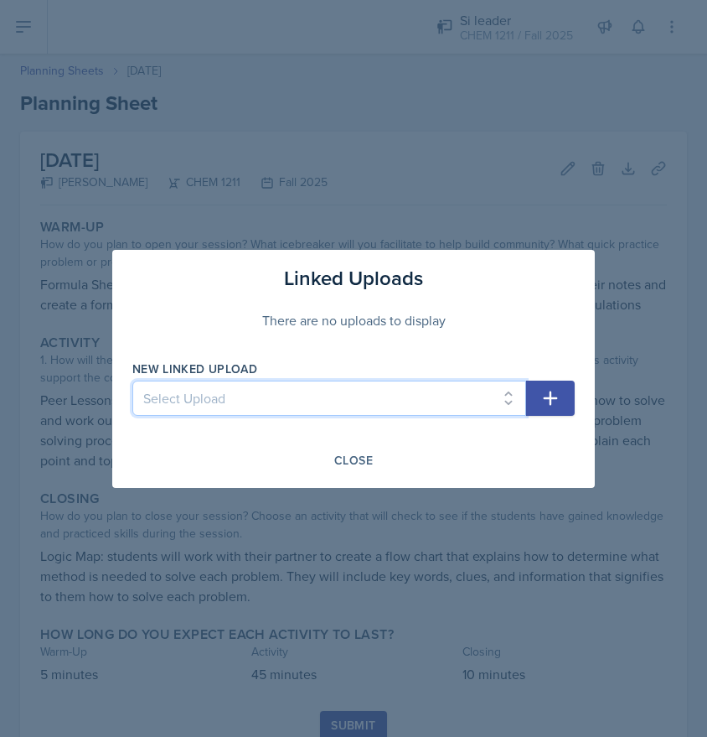
select select "e59fd866-4c05-4875-8b7a-4786f0c38587"
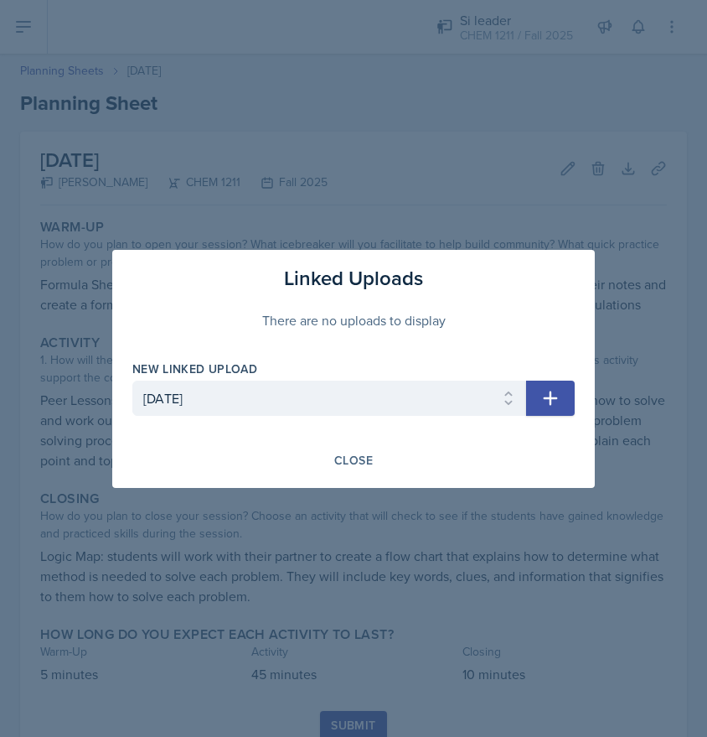
click at [550, 394] on icon "button" at bounding box center [551, 398] width 14 height 14
select select
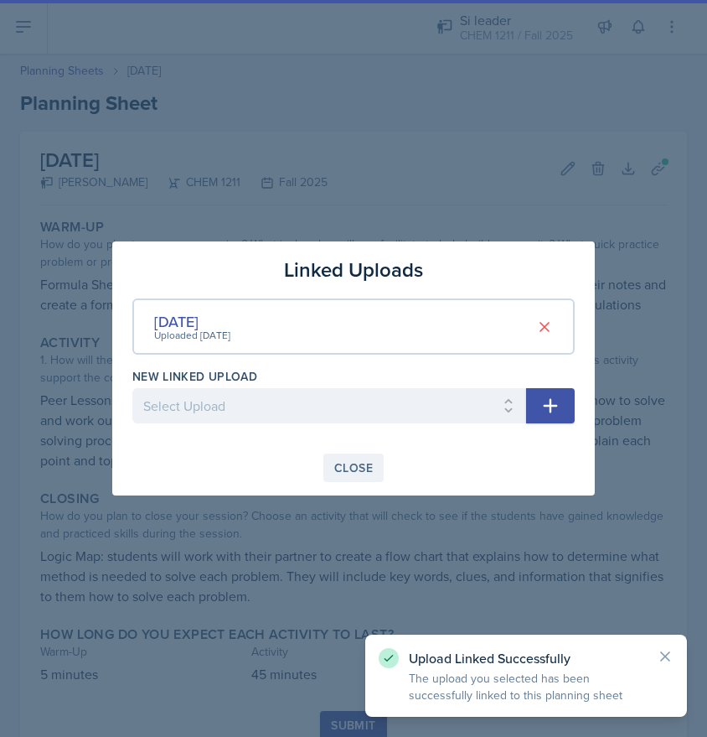
click at [357, 470] on div "Close" at bounding box center [353, 467] width 39 height 13
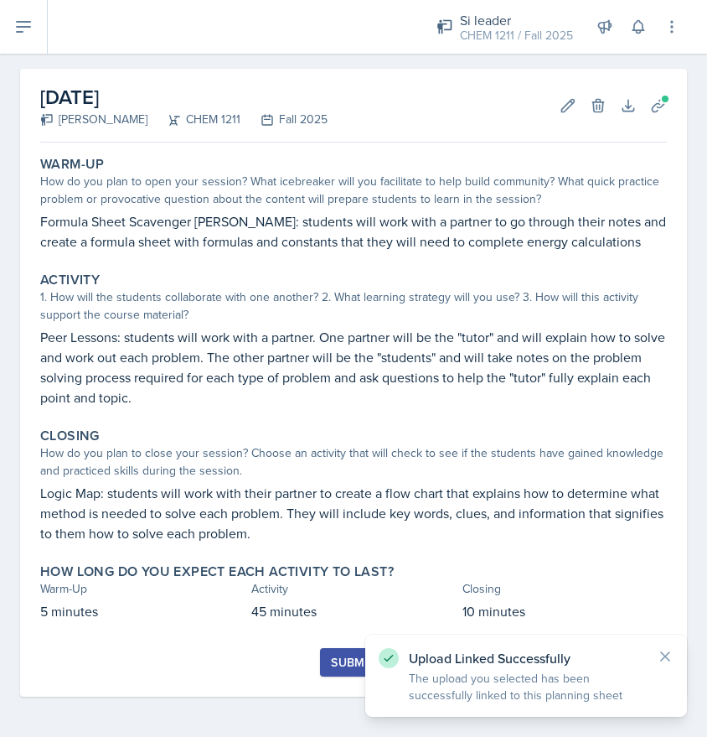
scroll to position [63, 0]
click at [336, 659] on div "Submit" at bounding box center [353, 661] width 44 height 13
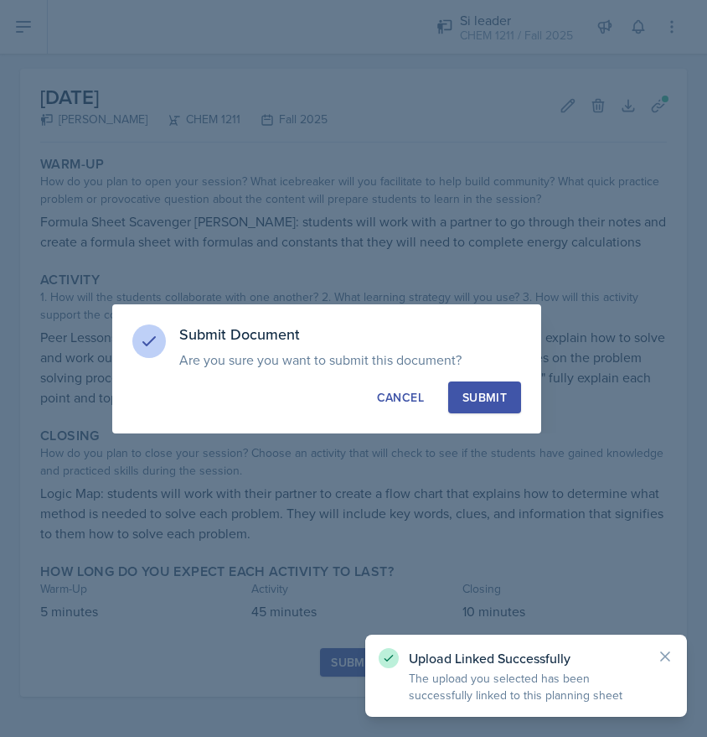
click at [487, 404] on div "Submit" at bounding box center [485, 397] width 44 height 17
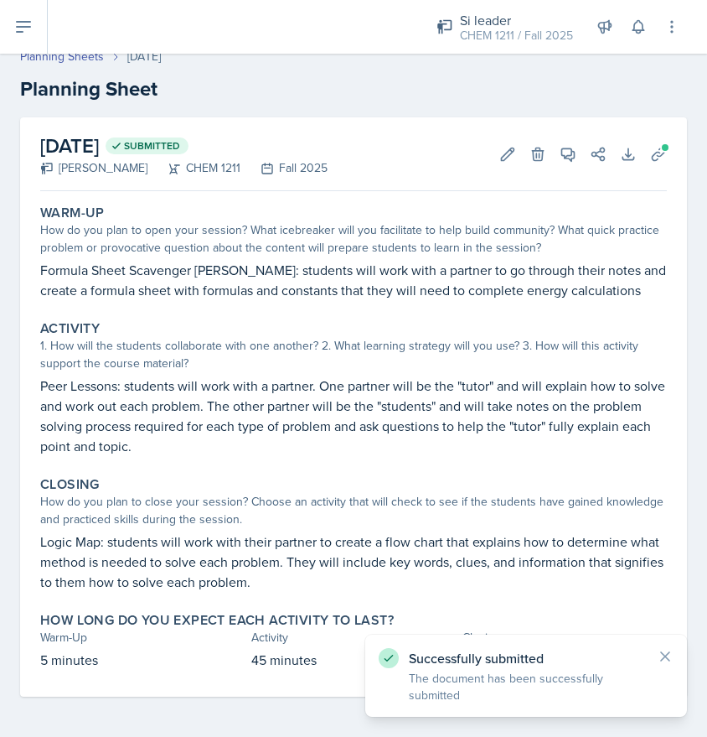
scroll to position [14, 0]
